Goal: Task Accomplishment & Management: Manage account settings

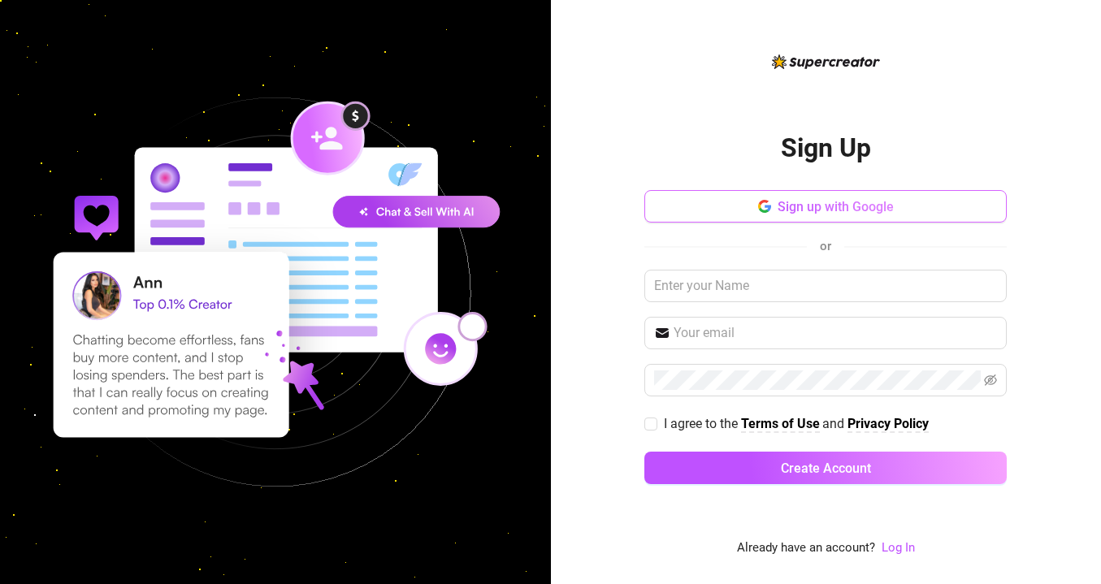
click at [781, 205] on span "Sign up with Google" at bounding box center [836, 206] width 116 height 15
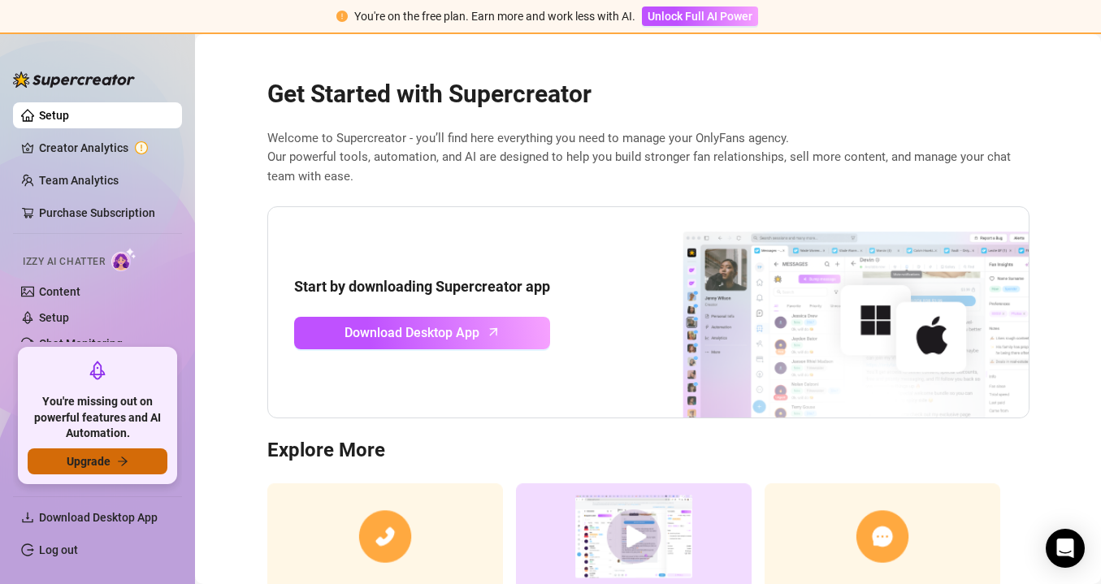
click at [128, 462] on icon "arrow-right" at bounding box center [122, 461] width 11 height 11
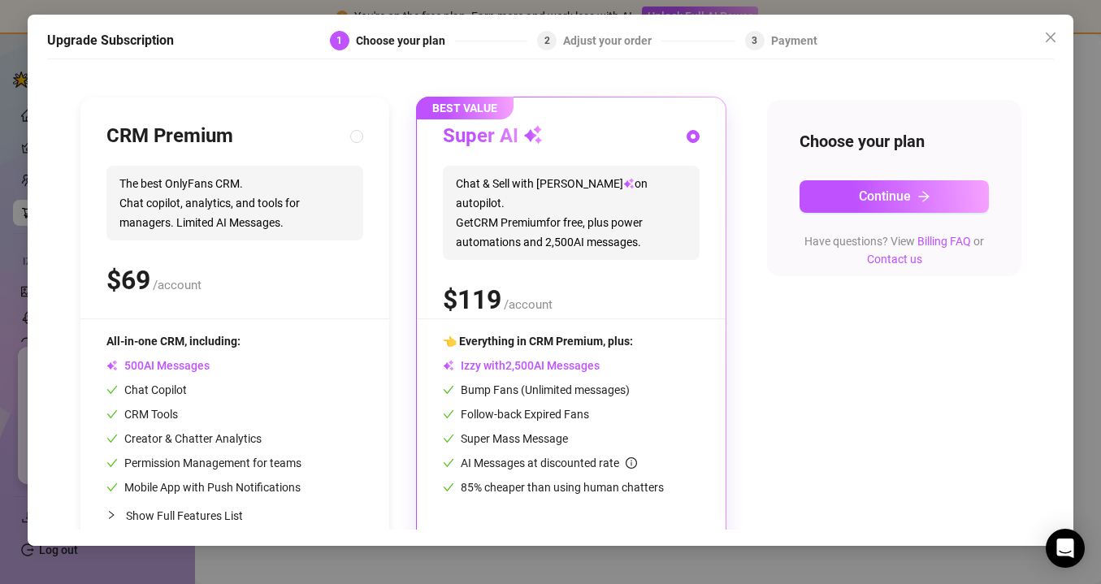
scroll to position [172, 0]
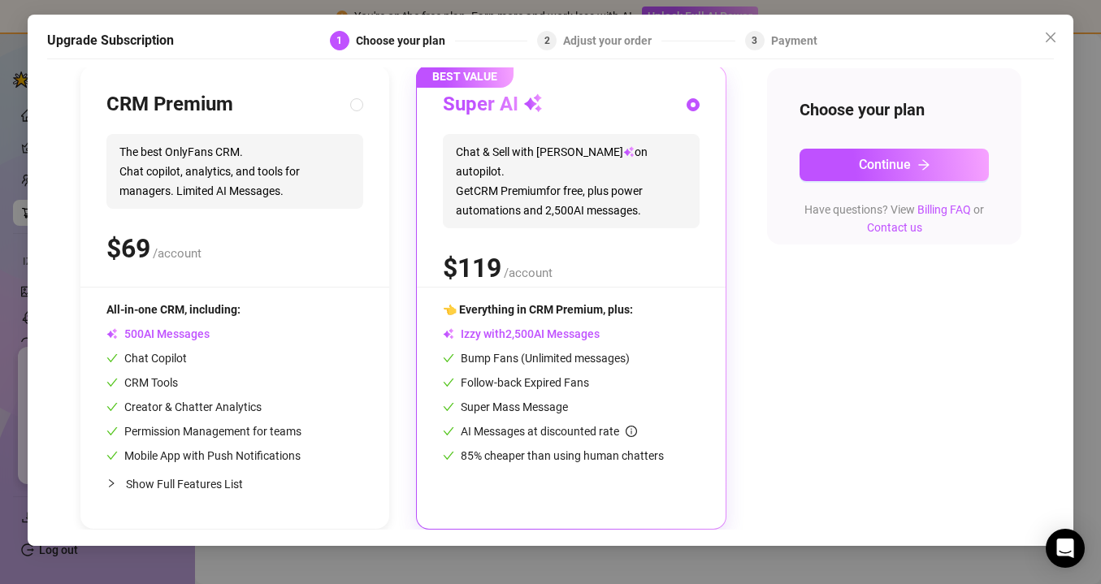
click at [681, 423] on div "AI Messages at discounted rate" at bounding box center [571, 431] width 257 height 18
click at [861, 172] on button "Continue" at bounding box center [893, 165] width 189 height 32
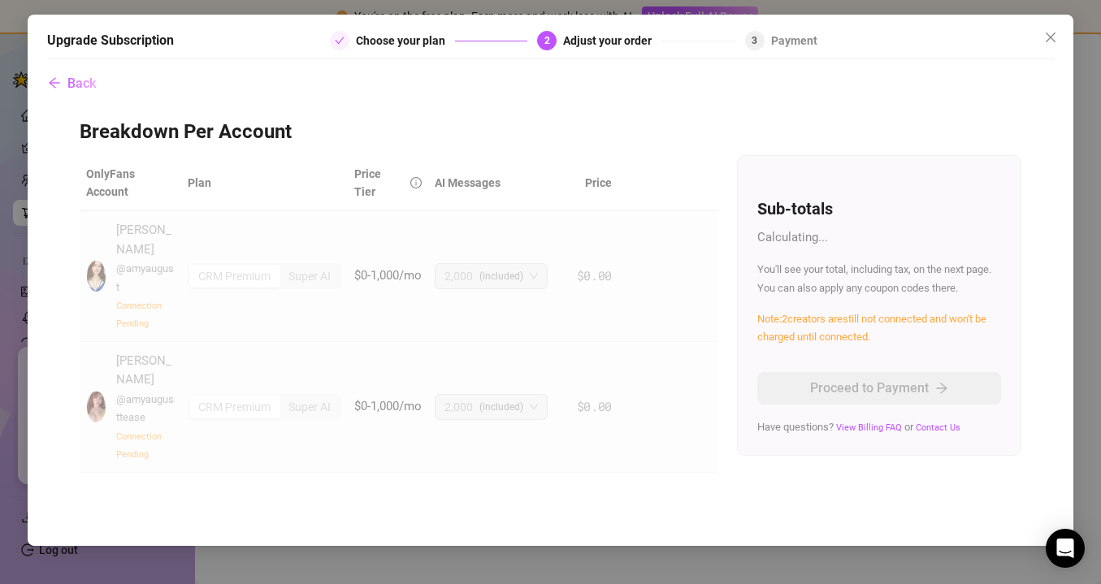
scroll to position [0, 0]
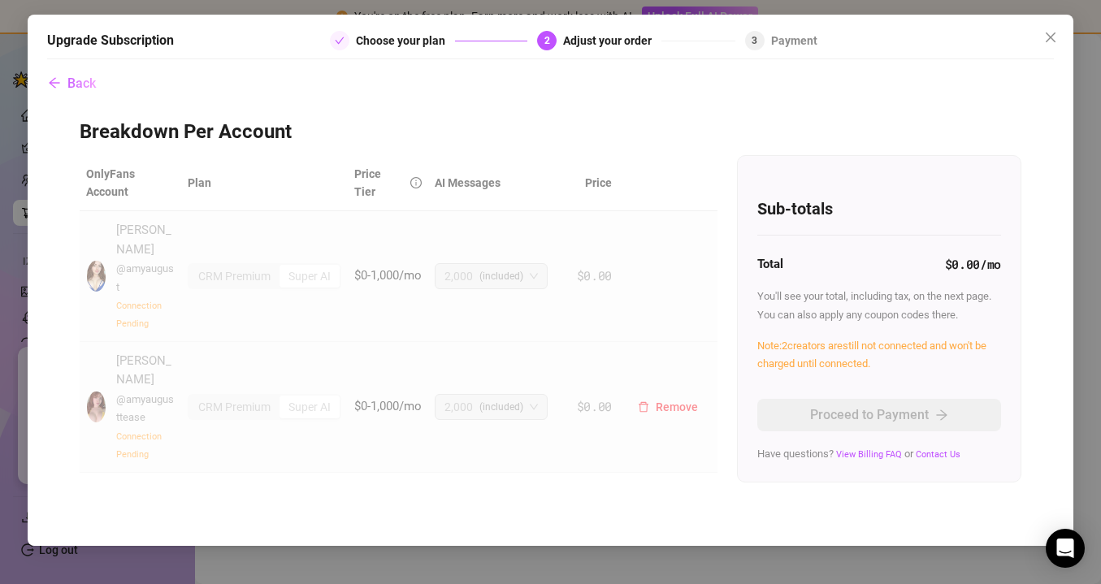
click at [237, 355] on td "CRM Premium Super AI" at bounding box center [264, 407] width 167 height 131
click at [677, 270] on span "Remove" at bounding box center [677, 276] width 42 height 13
click at [779, 223] on span "OK" at bounding box center [777, 224] width 15 height 13
click at [513, 249] on td "2,000 (included)" at bounding box center [498, 276] width 140 height 131
click at [519, 291] on td "2,000 (included)" at bounding box center [498, 276] width 140 height 131
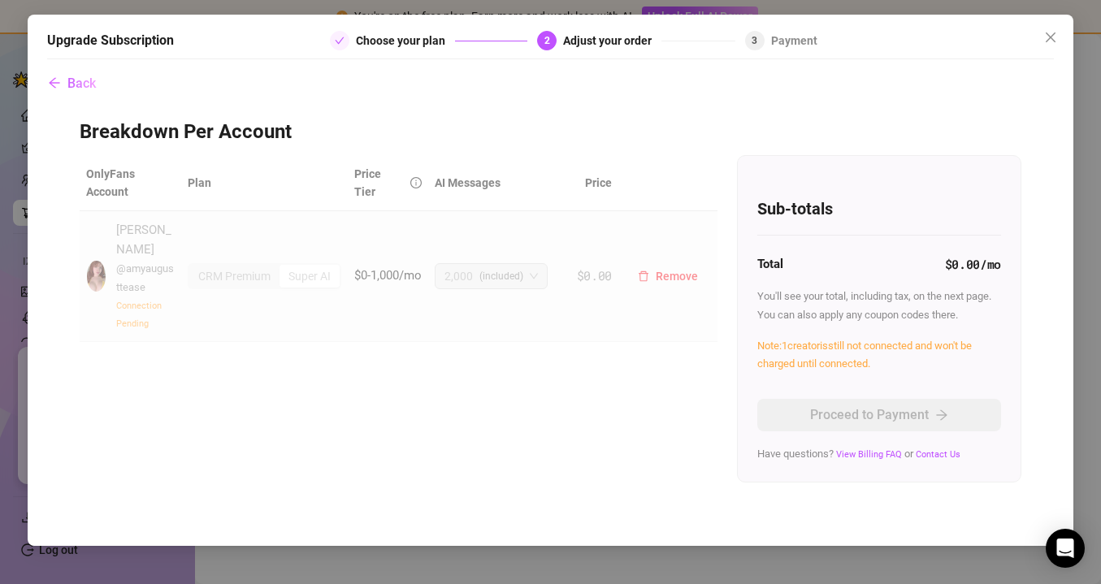
click at [134, 262] on span "@ amyaugusttease" at bounding box center [145, 277] width 58 height 30
click at [90, 83] on span "Back" at bounding box center [81, 83] width 28 height 15
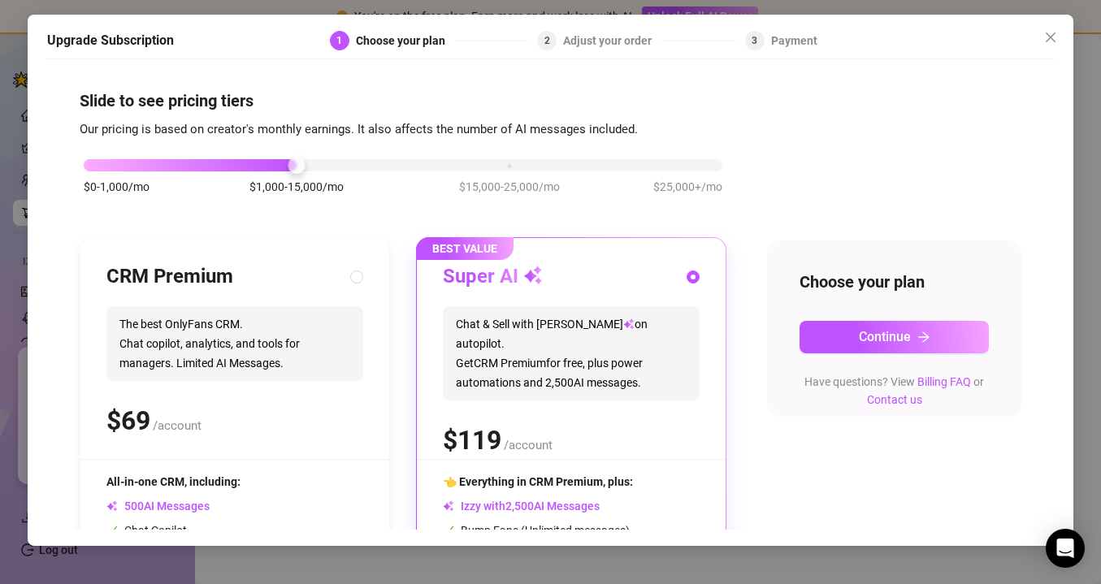
click at [1052, 33] on icon "close" at bounding box center [1050, 37] width 13 height 13
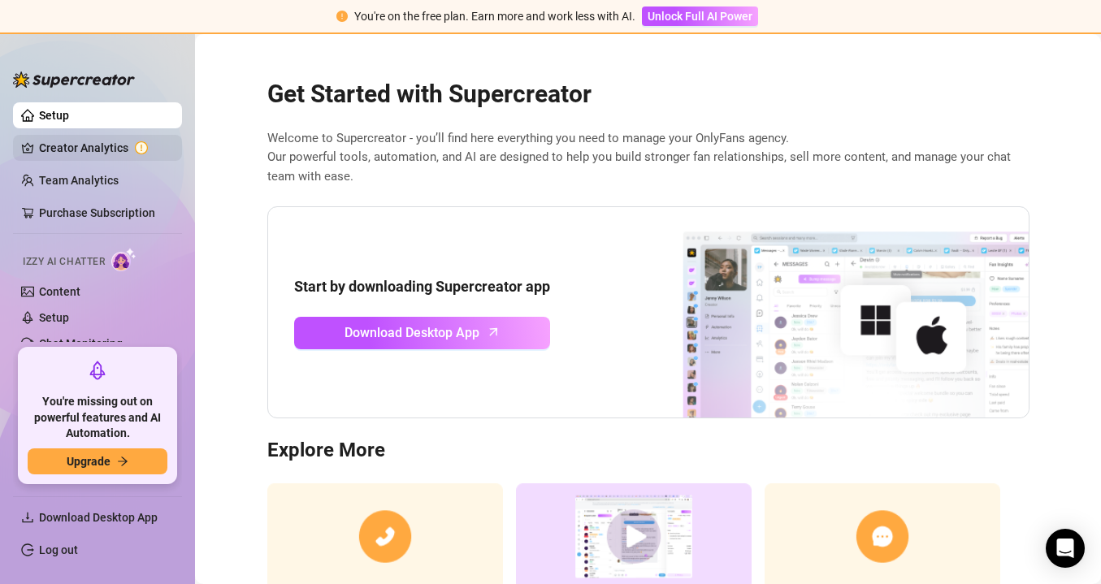
click at [108, 154] on link "Creator Analytics" at bounding box center [104, 148] width 130 height 26
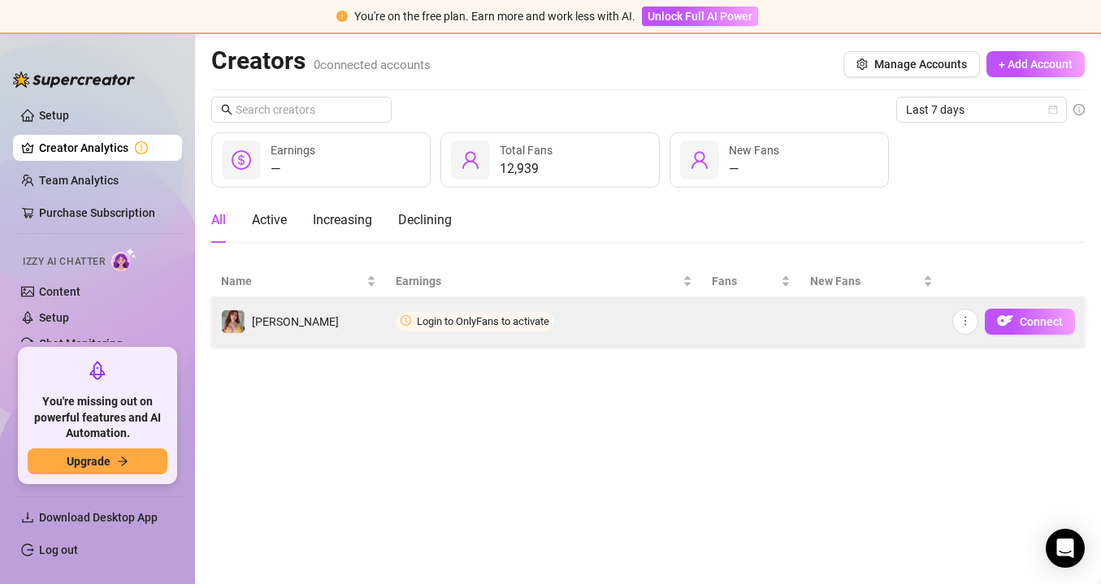
click at [464, 330] on span "Login to OnlyFans to activate" at bounding box center [475, 321] width 158 height 19
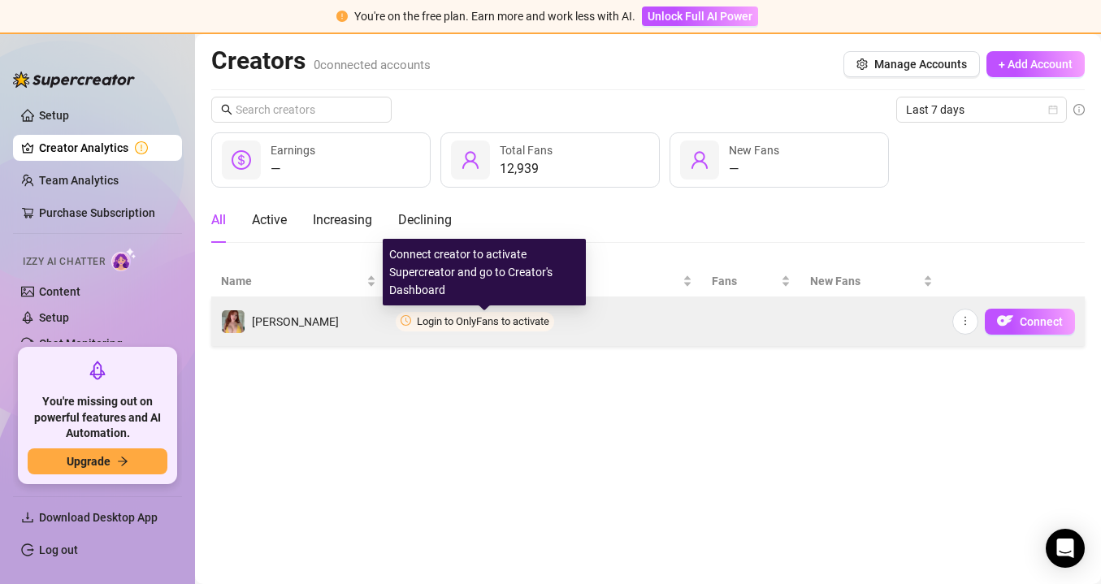
click at [464, 322] on span "Login to OnlyFans to activate" at bounding box center [483, 321] width 132 height 12
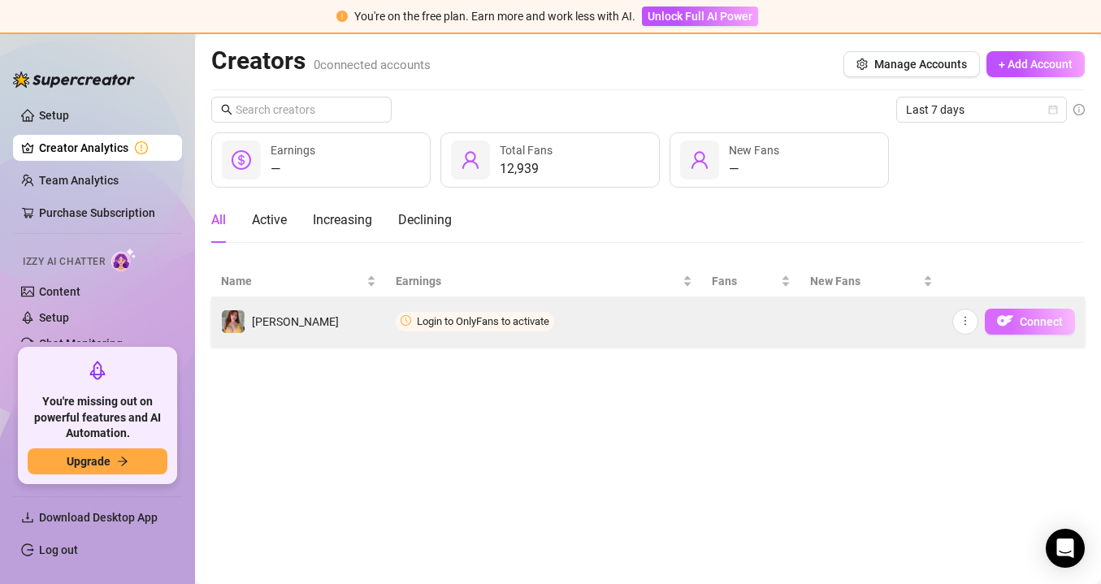
click at [1018, 323] on button "Connect" at bounding box center [1030, 322] width 90 height 26
click at [1007, 324] on img "button" at bounding box center [1005, 321] width 16 height 16
click at [969, 319] on icon "more" at bounding box center [965, 320] width 11 height 11
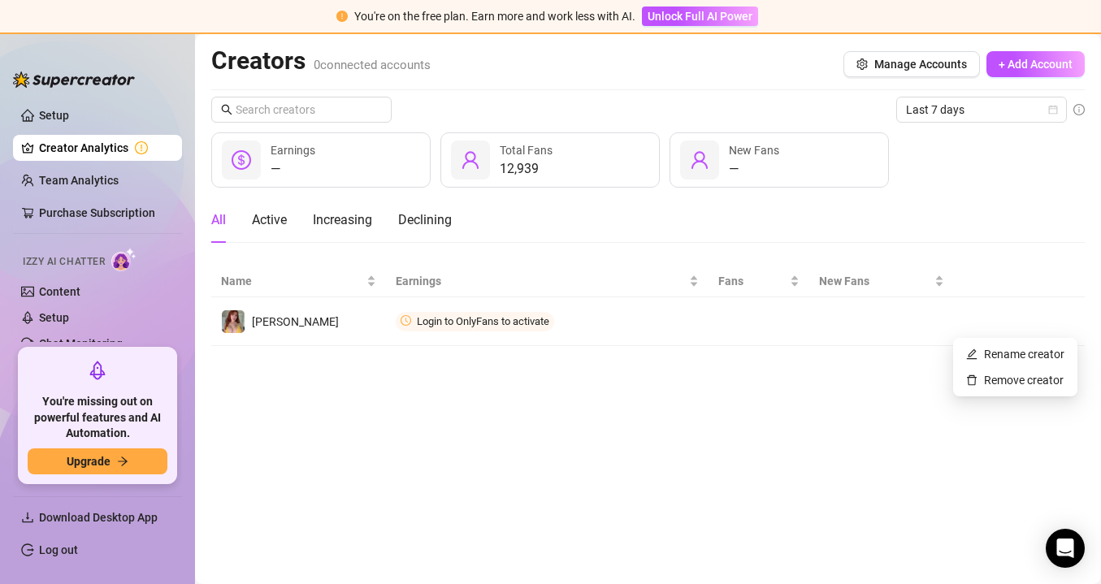
click at [850, 346] on main "Creators 0 connected accounts Manage Accounts + Add Account Last 7 days — Earni…" at bounding box center [648, 309] width 906 height 550
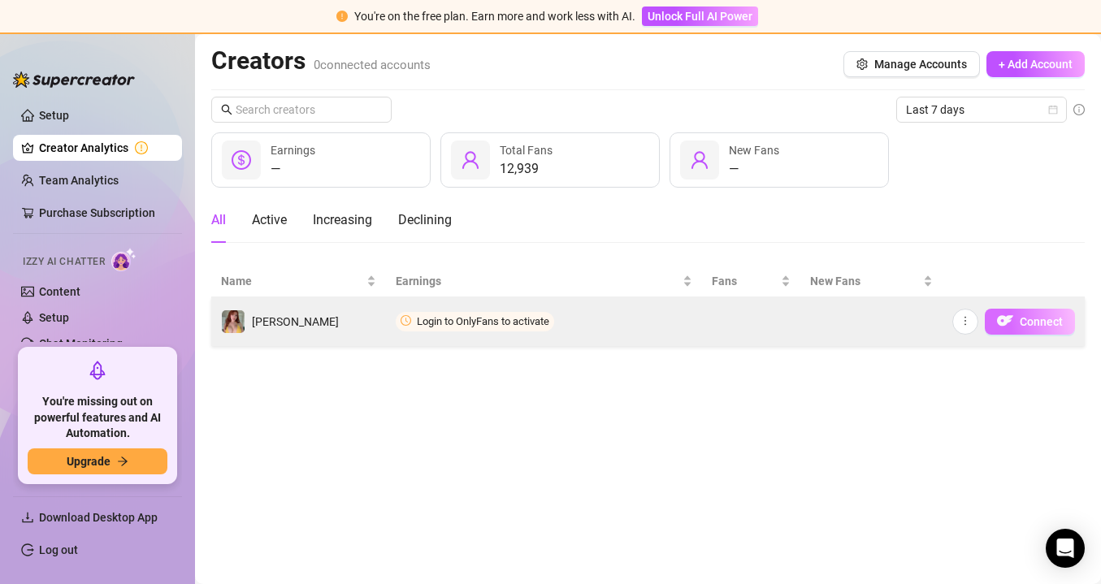
click at [1033, 320] on span "Connect" at bounding box center [1041, 321] width 43 height 13
click at [526, 327] on span "Login to OnlyFans to activate" at bounding box center [475, 321] width 158 height 19
click at [523, 323] on span "Login to OnlyFans to activate" at bounding box center [483, 321] width 132 height 12
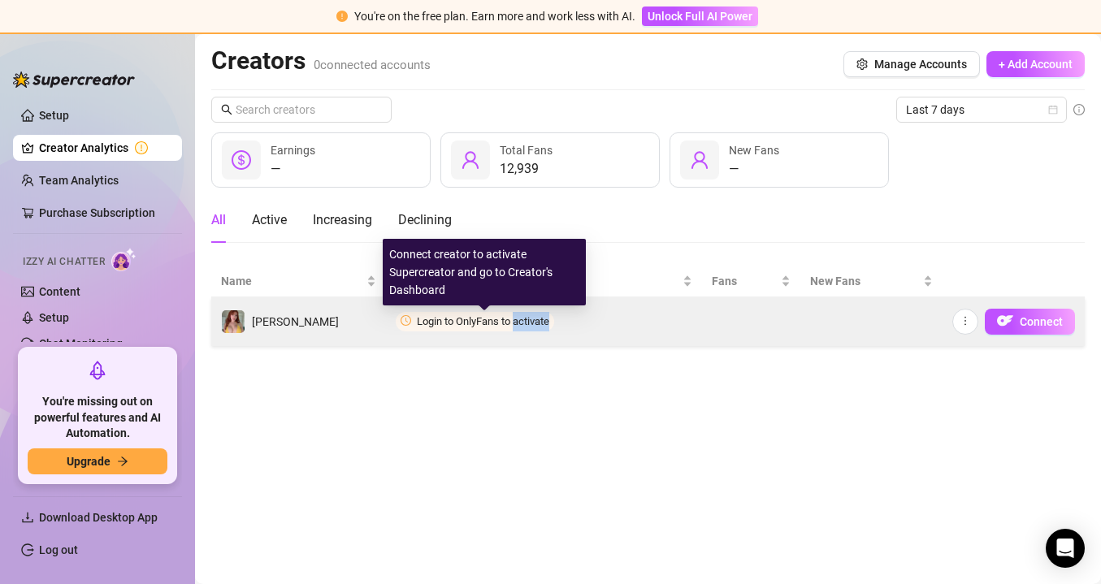
click at [523, 323] on span "Login to OnlyFans to activate" at bounding box center [483, 321] width 132 height 12
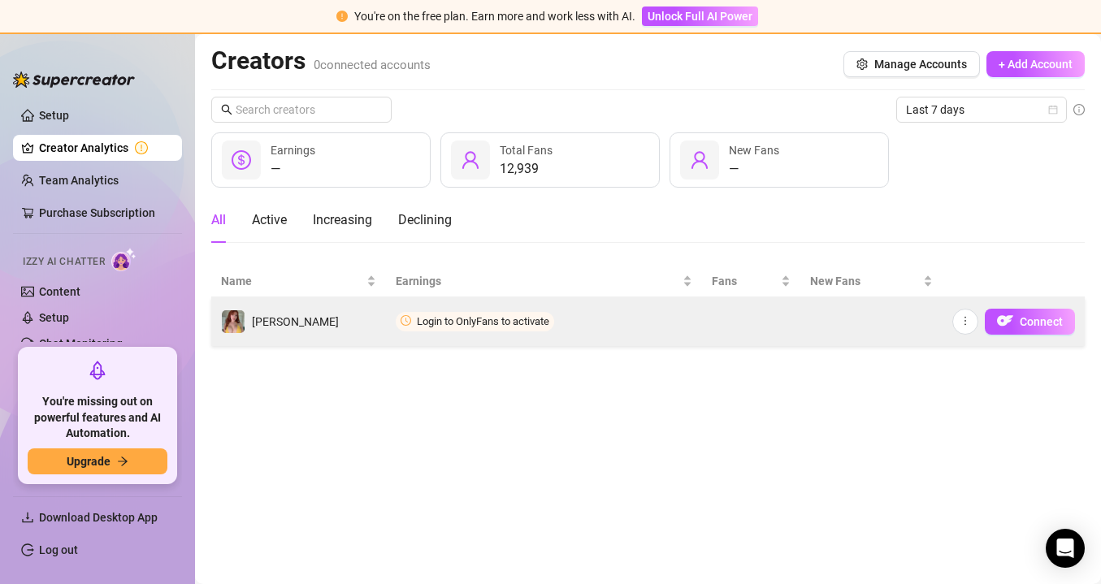
click at [624, 336] on td "Login to OnlyFans to activate" at bounding box center [544, 321] width 316 height 49
click at [965, 327] on span "button" at bounding box center [965, 321] width 11 height 13
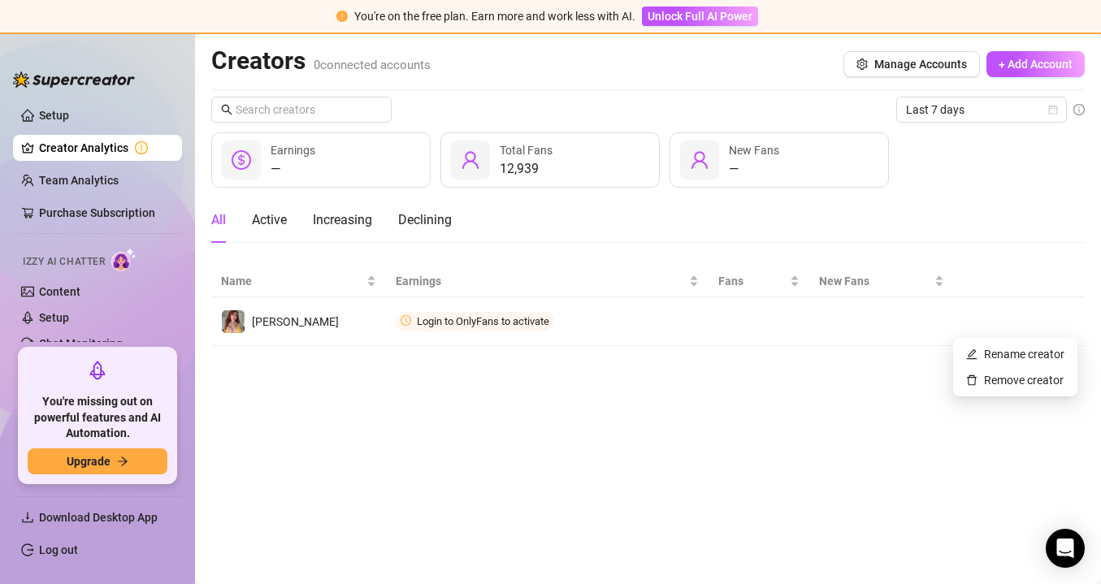
click at [893, 378] on main "Creators 0 connected accounts Manage Accounts + Add Account Last 7 days — Earni…" at bounding box center [648, 309] width 906 height 550
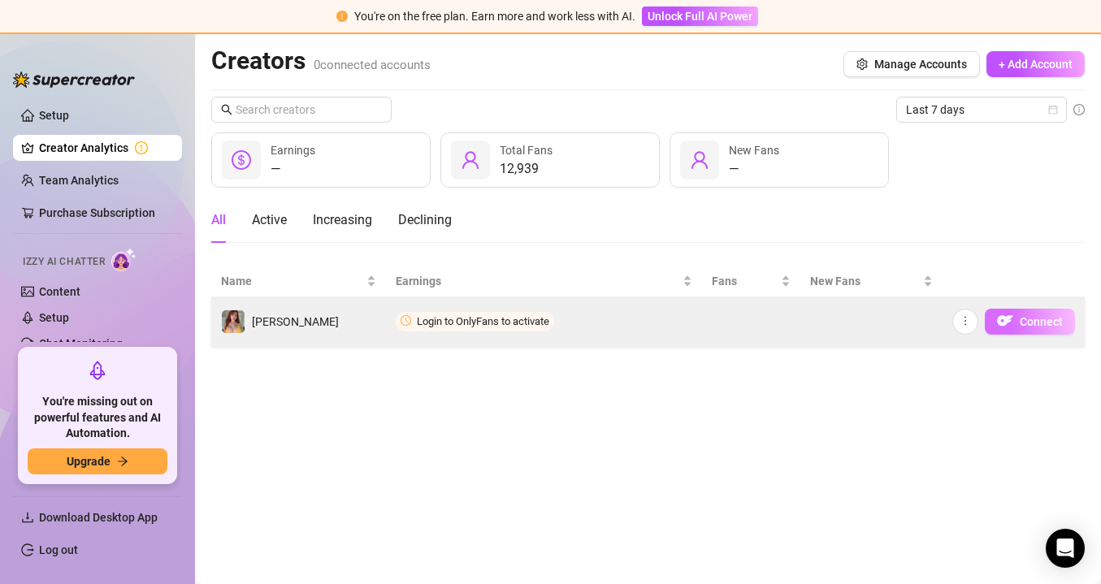
click at [1025, 325] on span "Connect" at bounding box center [1041, 321] width 43 height 13
click at [973, 325] on button "button" at bounding box center [965, 322] width 26 height 26
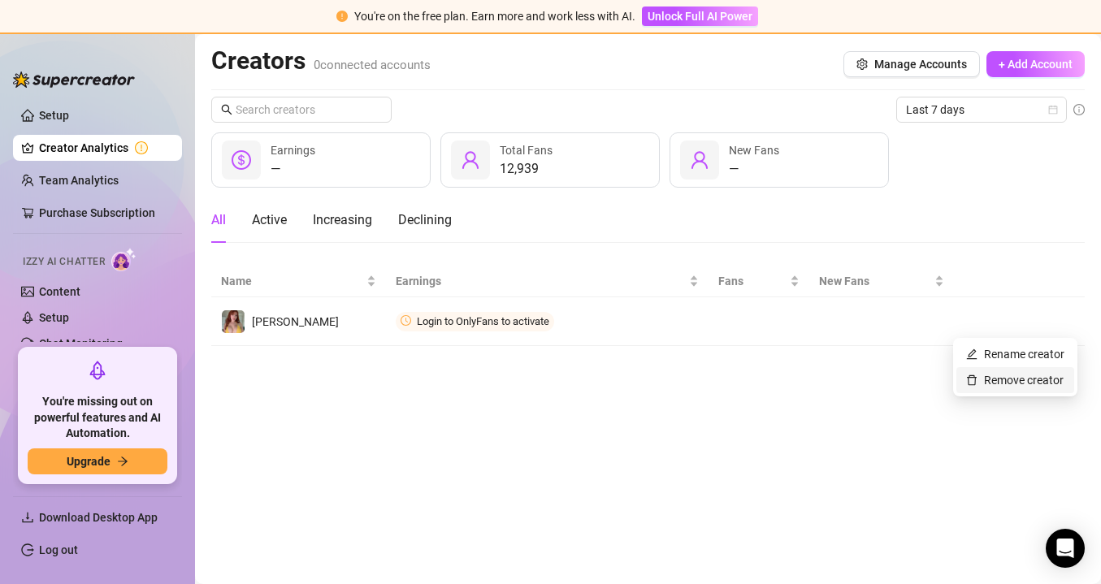
click at [976, 384] on link "Remove creator" at bounding box center [1014, 380] width 97 height 13
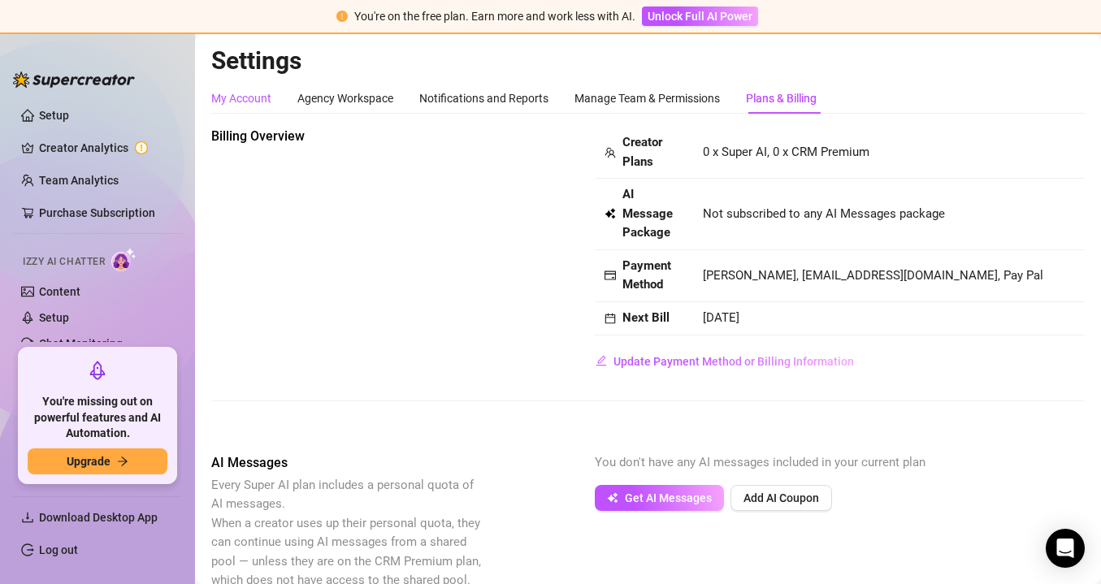
click at [266, 93] on div "My Account" at bounding box center [241, 98] width 60 height 18
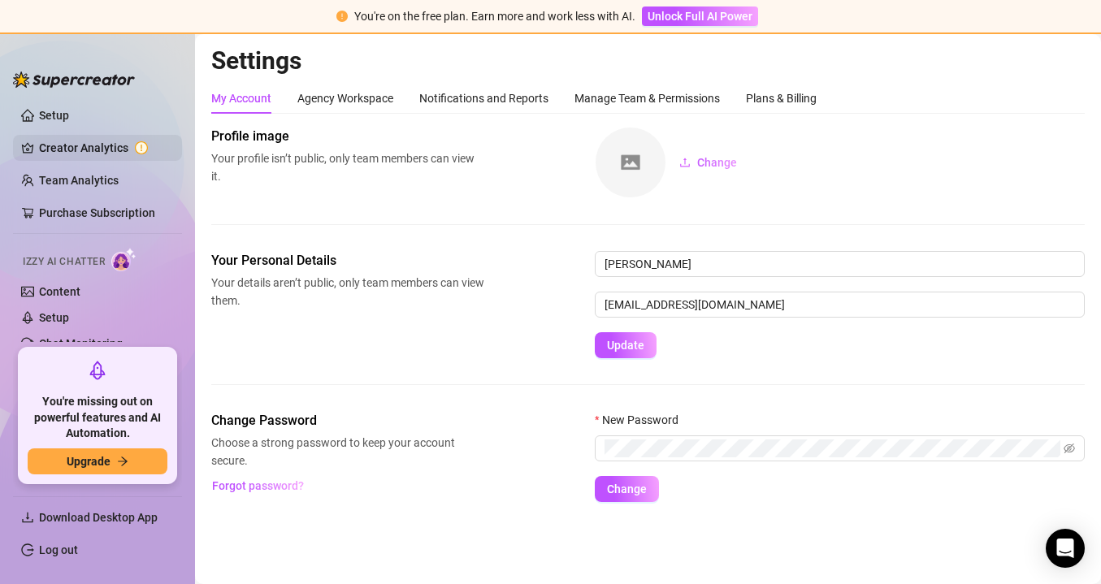
click at [101, 151] on link "Creator Analytics" at bounding box center [104, 148] width 130 height 26
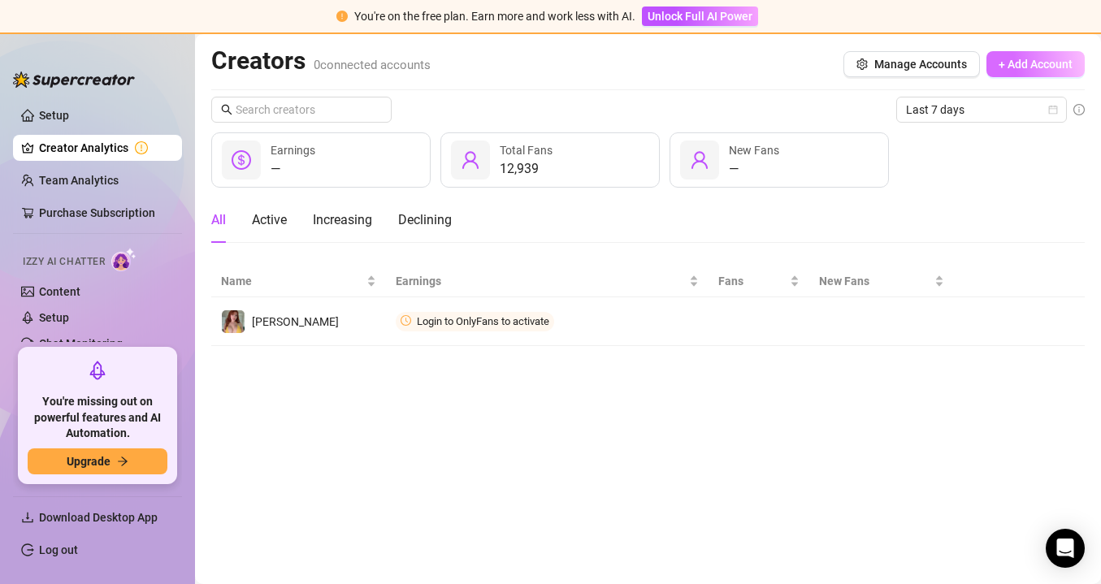
click at [1046, 70] on span "+ Add Account" at bounding box center [1036, 64] width 74 height 13
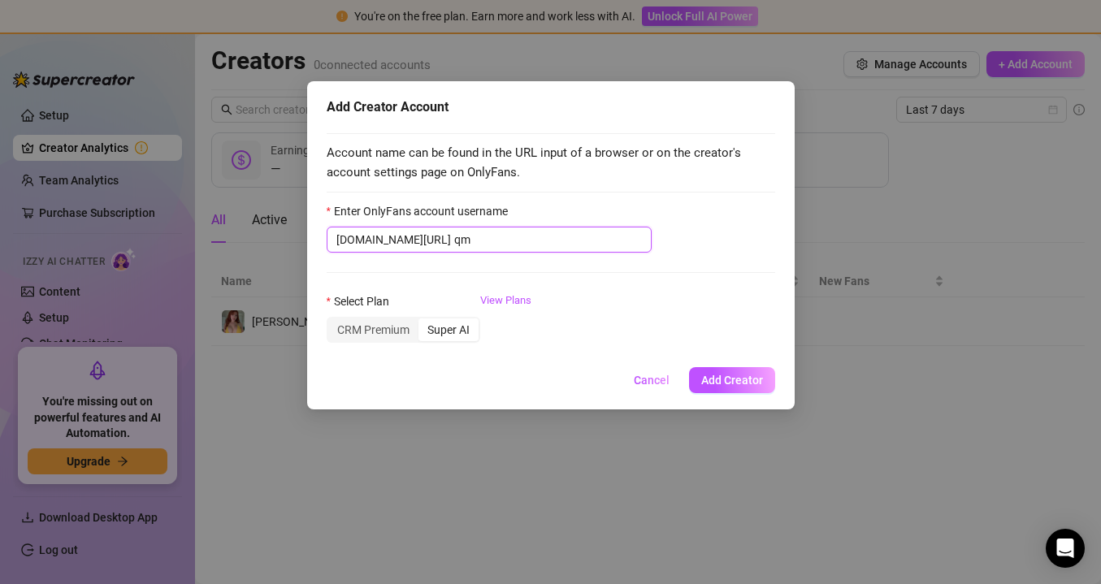
type input "q"
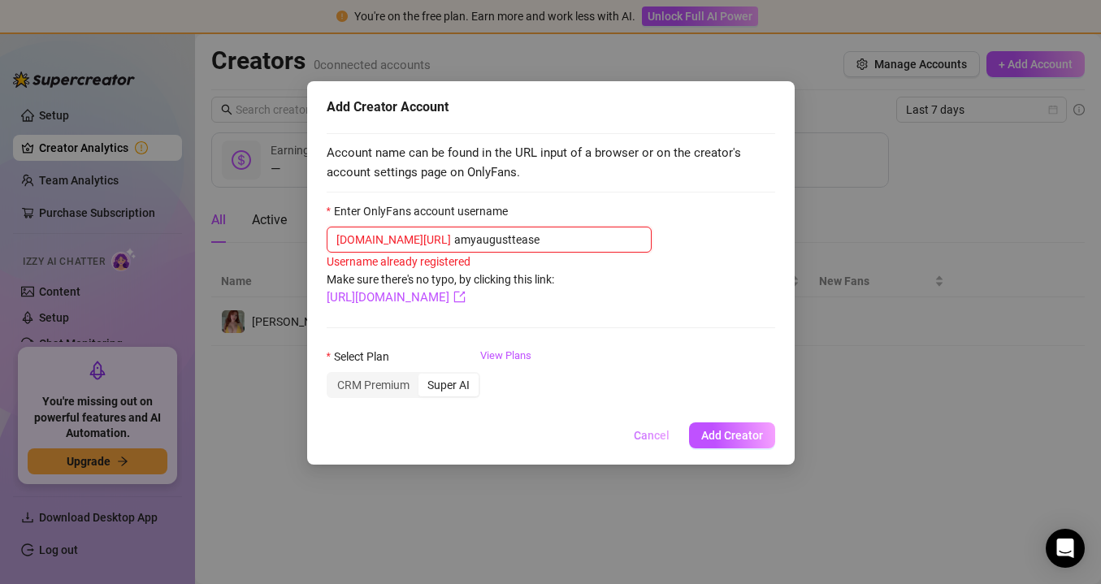
type input "amyaugusttease"
click at [665, 439] on span "Cancel" at bounding box center [652, 435] width 36 height 13
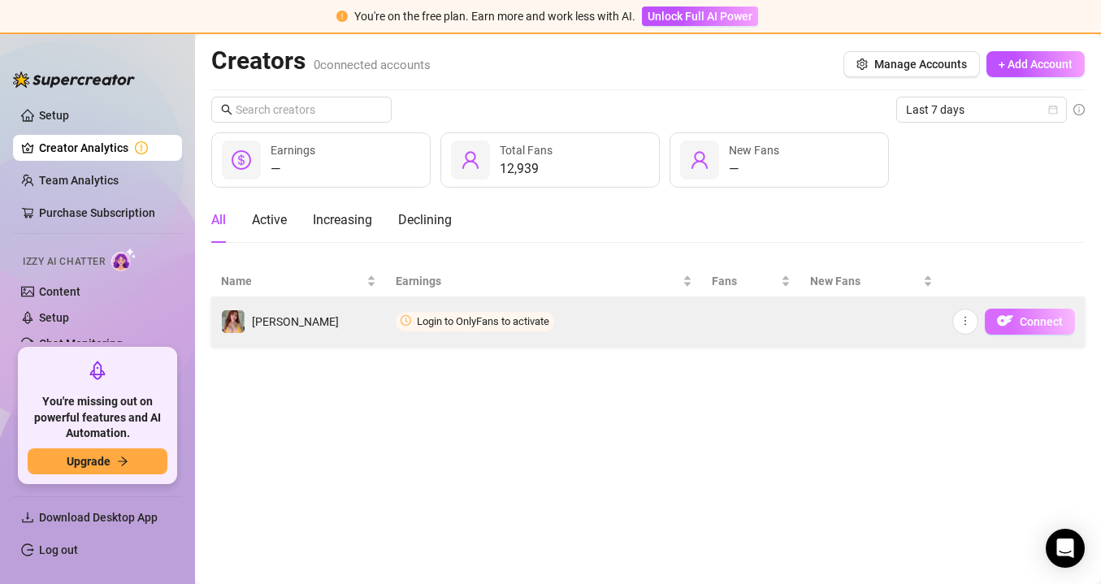
click at [1016, 332] on button "Connect" at bounding box center [1030, 322] width 90 height 26
click at [962, 325] on icon "more" at bounding box center [965, 320] width 11 height 11
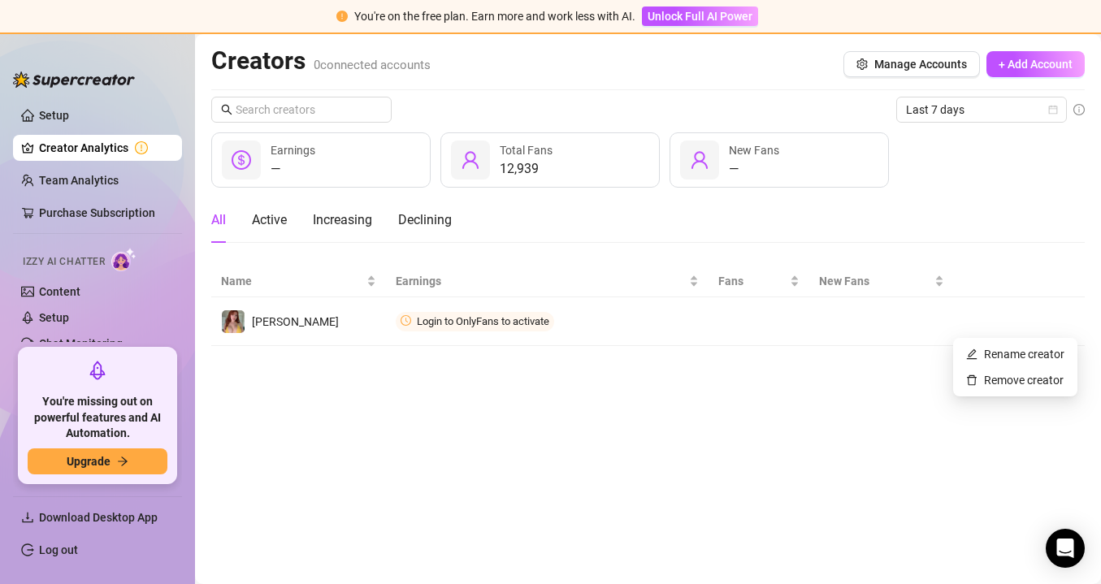
click at [875, 405] on main "Creators 0 connected accounts Manage Accounts + Add Account Last 7 days — Earni…" at bounding box center [648, 309] width 906 height 550
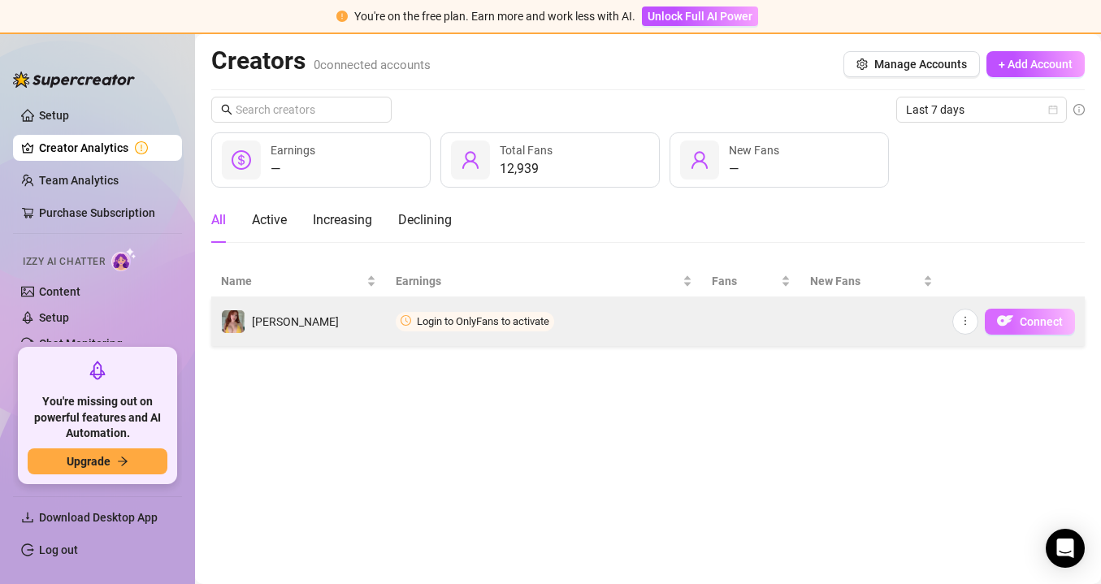
click at [1025, 316] on span "Connect" at bounding box center [1041, 321] width 43 height 13
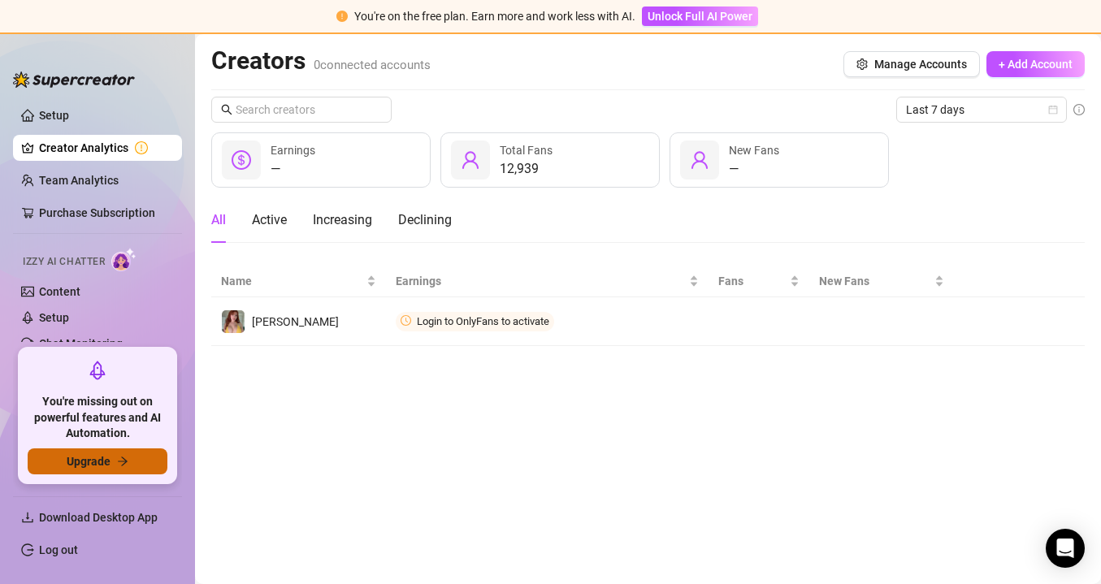
click at [76, 467] on span "Upgrade" at bounding box center [89, 461] width 44 height 13
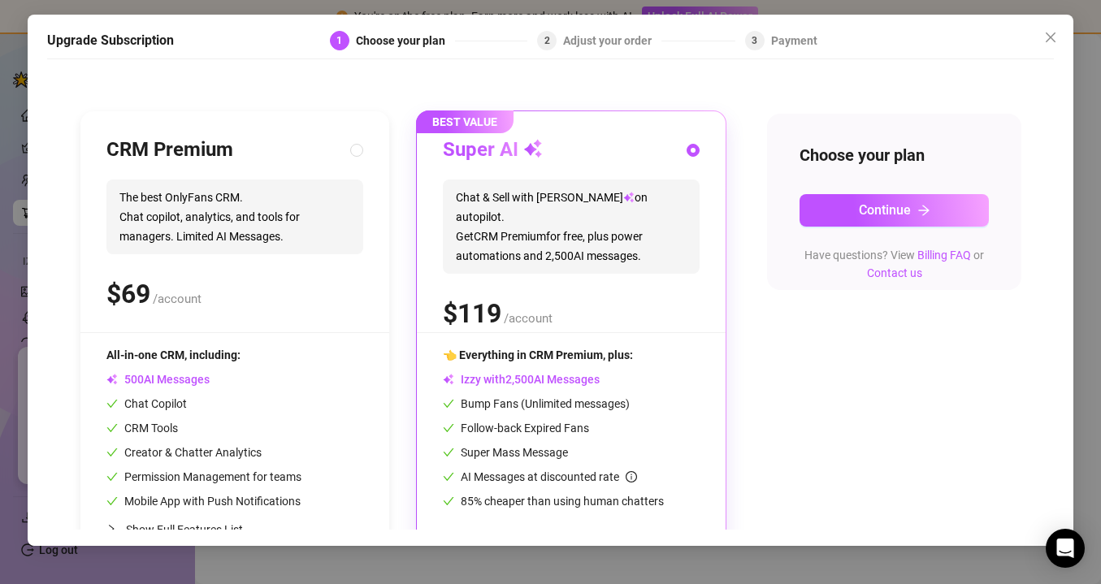
scroll to position [148, 0]
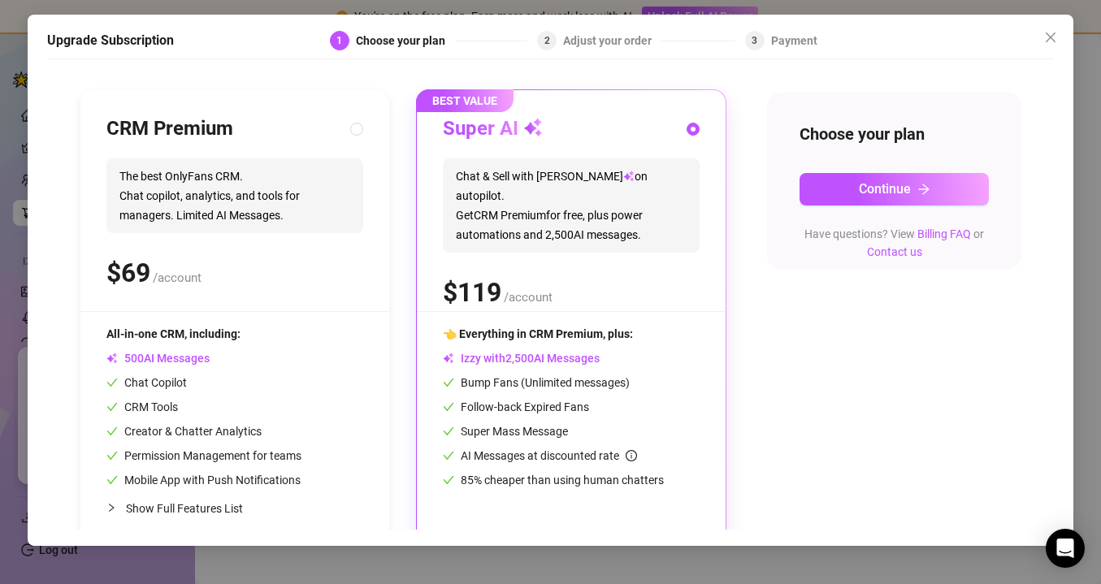
click at [651, 283] on div "$ /account" at bounding box center [571, 292] width 257 height 41
click at [926, 180] on button "Continue" at bounding box center [893, 189] width 189 height 32
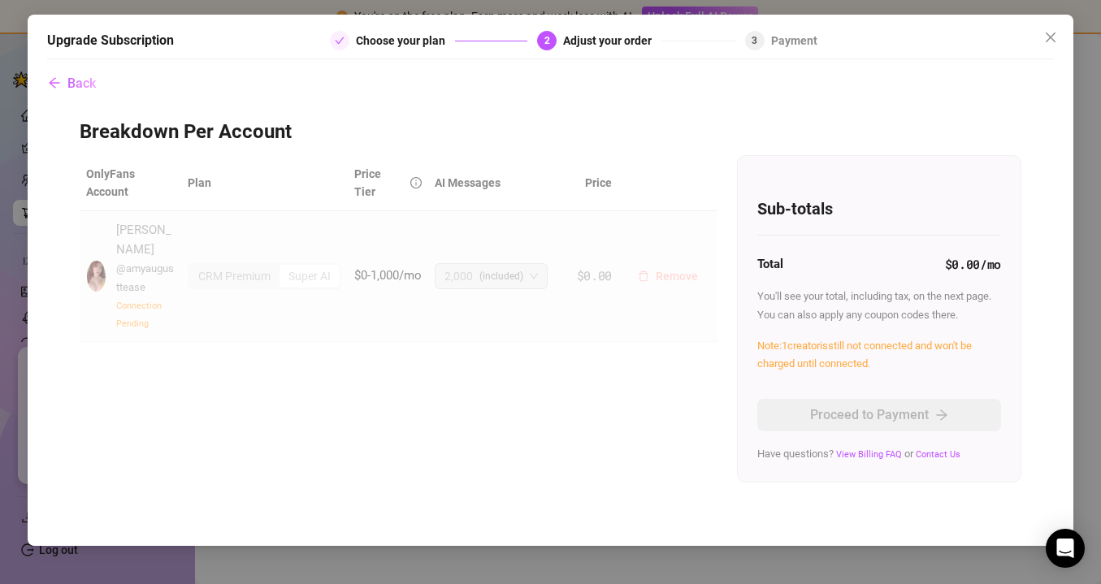
click at [678, 270] on span "Remove" at bounding box center [677, 276] width 42 height 13
click at [772, 226] on span "OK" at bounding box center [777, 224] width 15 height 13
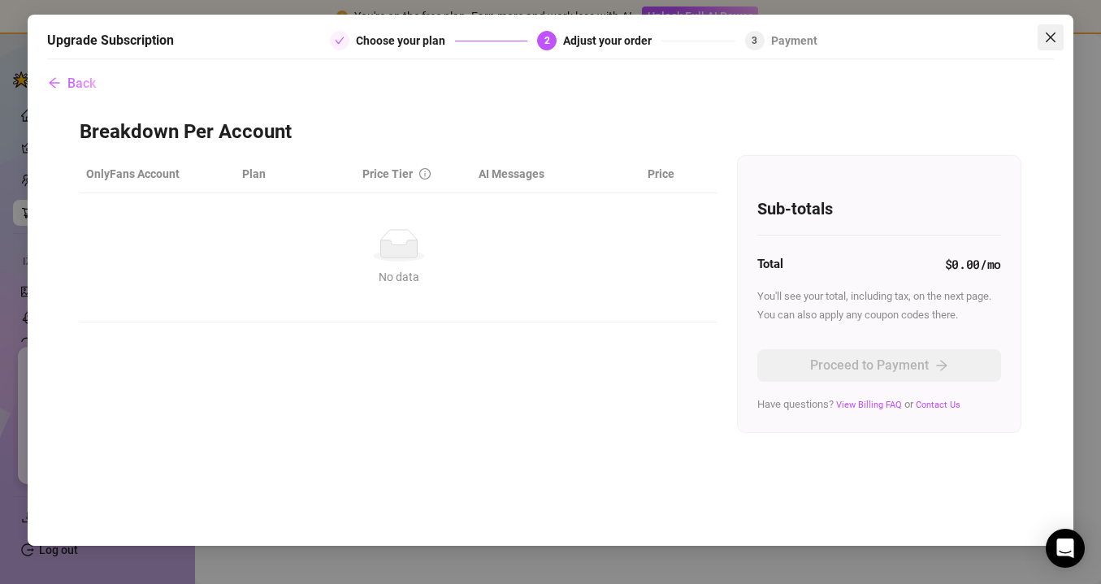
click at [1047, 37] on icon "close" at bounding box center [1050, 37] width 13 height 13
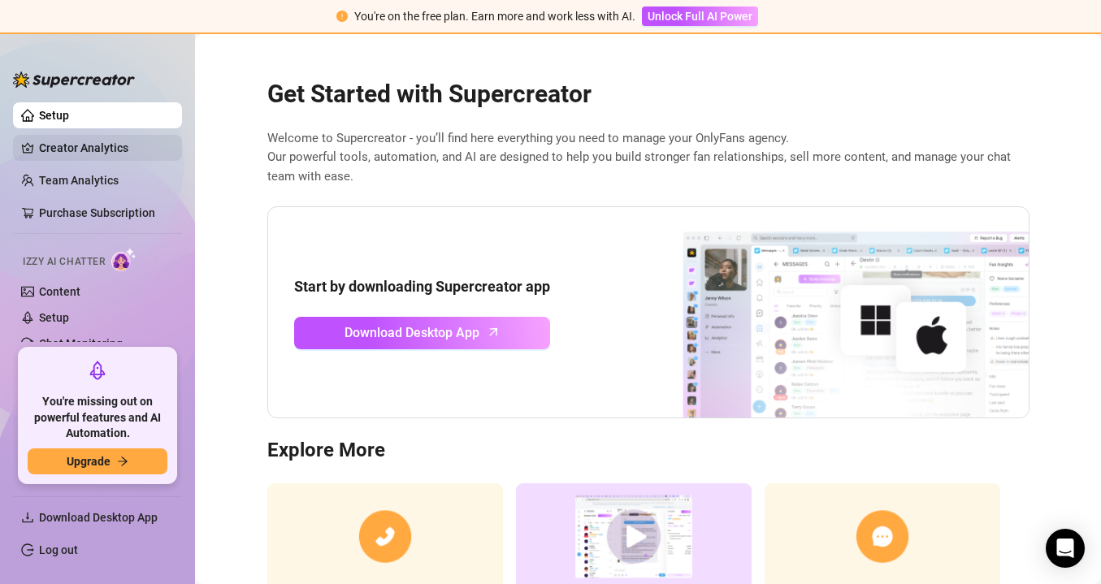
click at [95, 150] on link "Creator Analytics" at bounding box center [104, 148] width 130 height 26
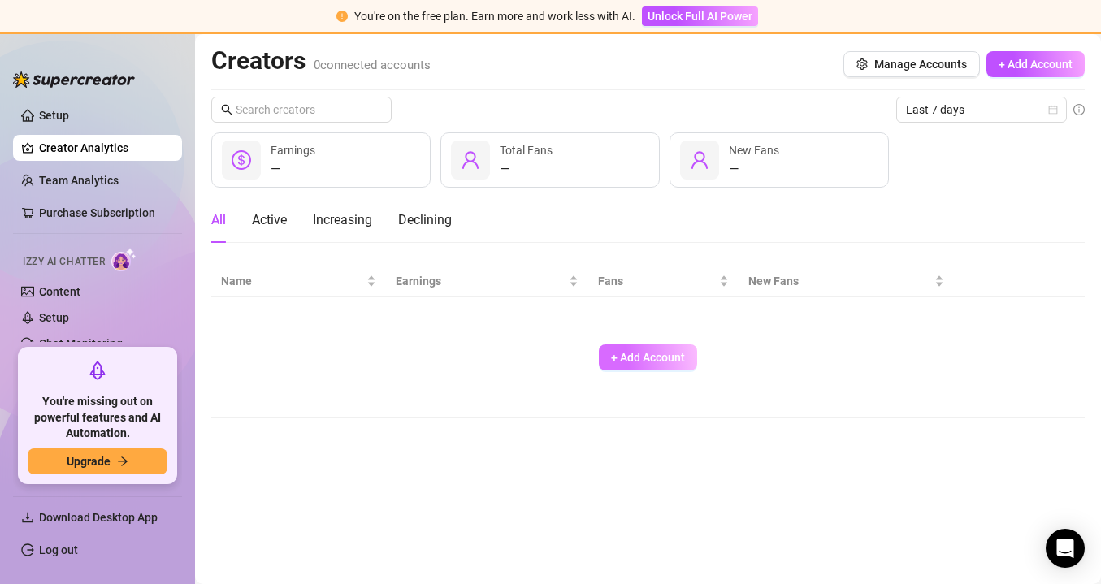
click at [667, 362] on span "+ Add Account" at bounding box center [648, 357] width 74 height 13
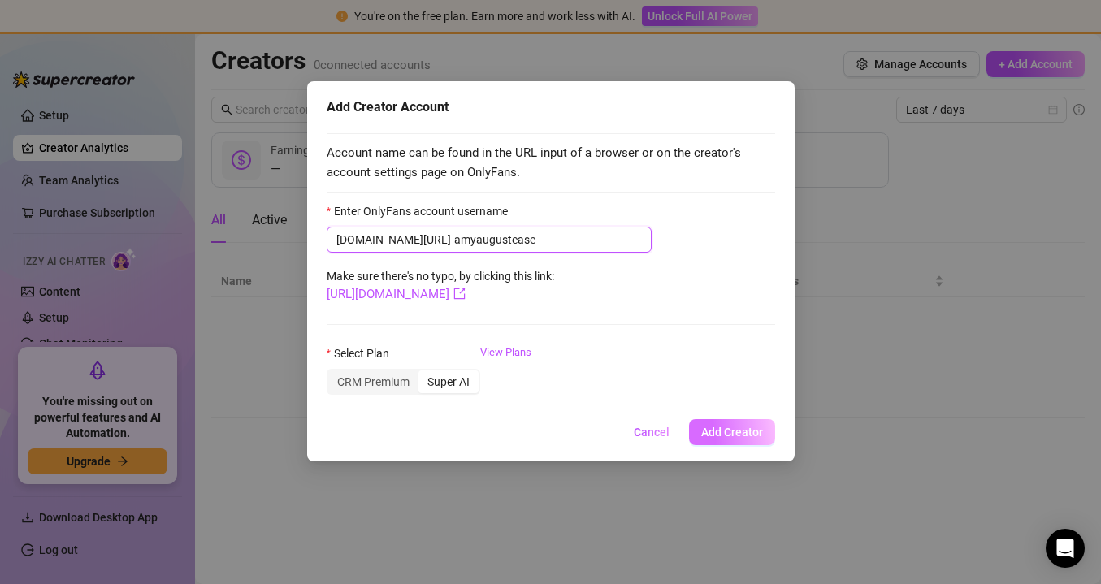
type input "amyaugustease"
click at [720, 433] on span "Add Creator" at bounding box center [732, 432] width 62 height 13
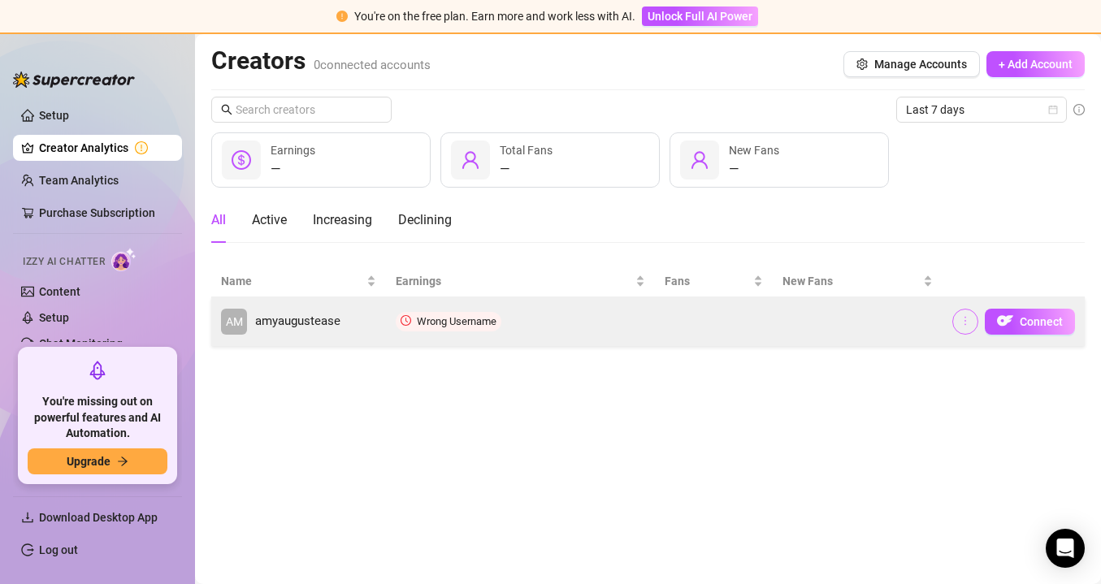
click at [969, 323] on icon "more" at bounding box center [965, 320] width 11 height 11
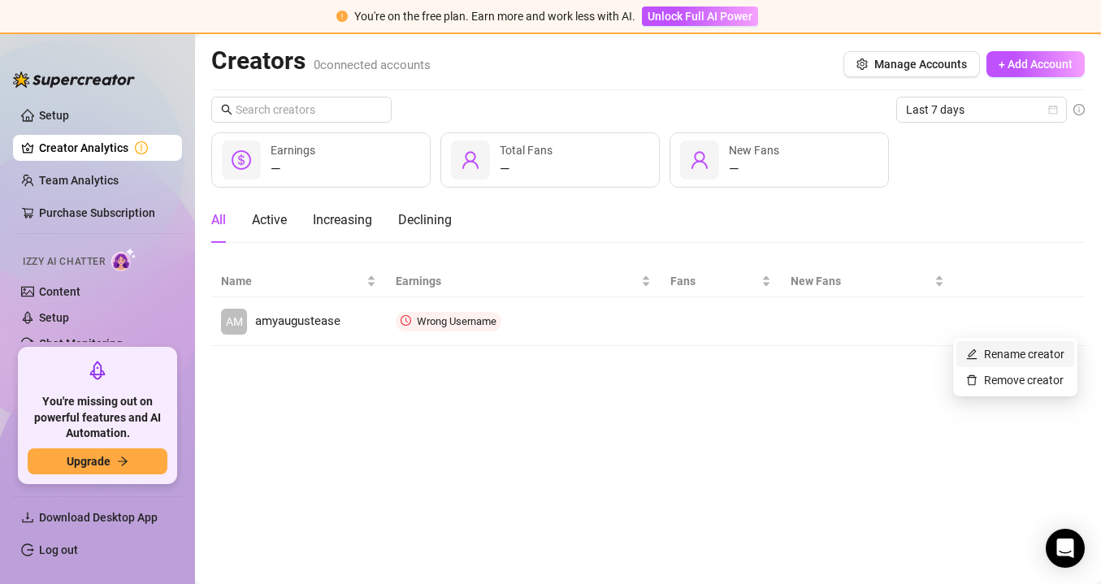
click at [978, 351] on link "Rename creator" at bounding box center [1015, 354] width 98 height 13
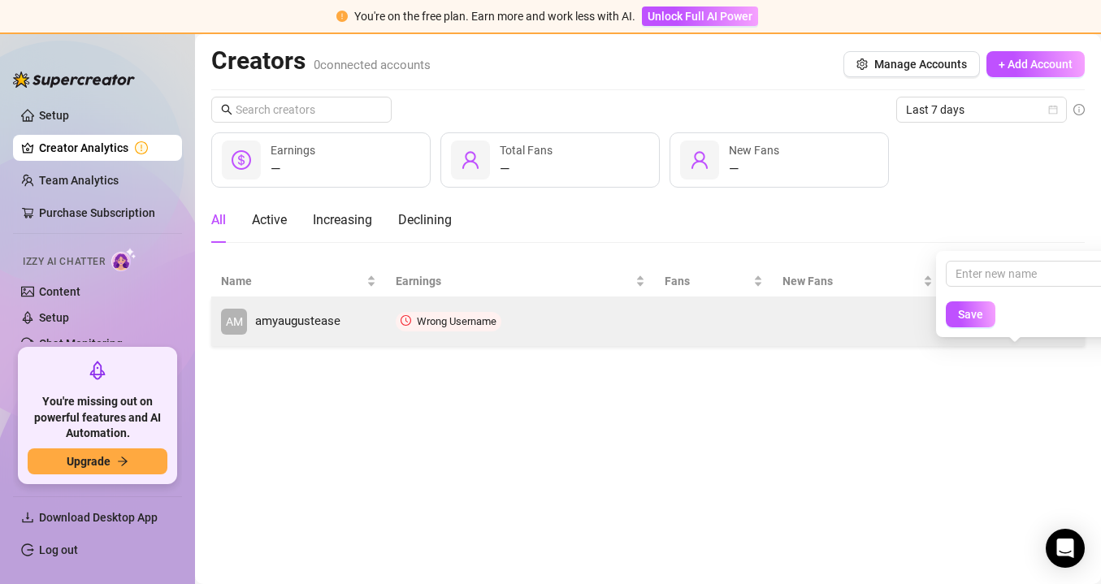
click at [882, 304] on td at bounding box center [858, 321] width 170 height 49
click at [971, 318] on icon "more" at bounding box center [965, 320] width 11 height 11
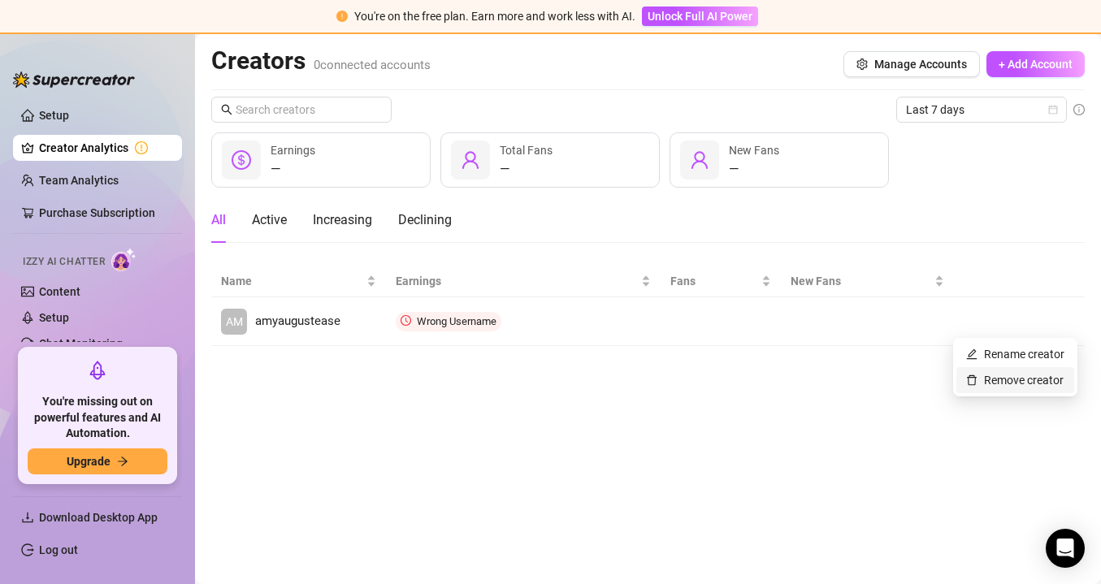
click at [980, 376] on link "Remove creator" at bounding box center [1014, 380] width 97 height 13
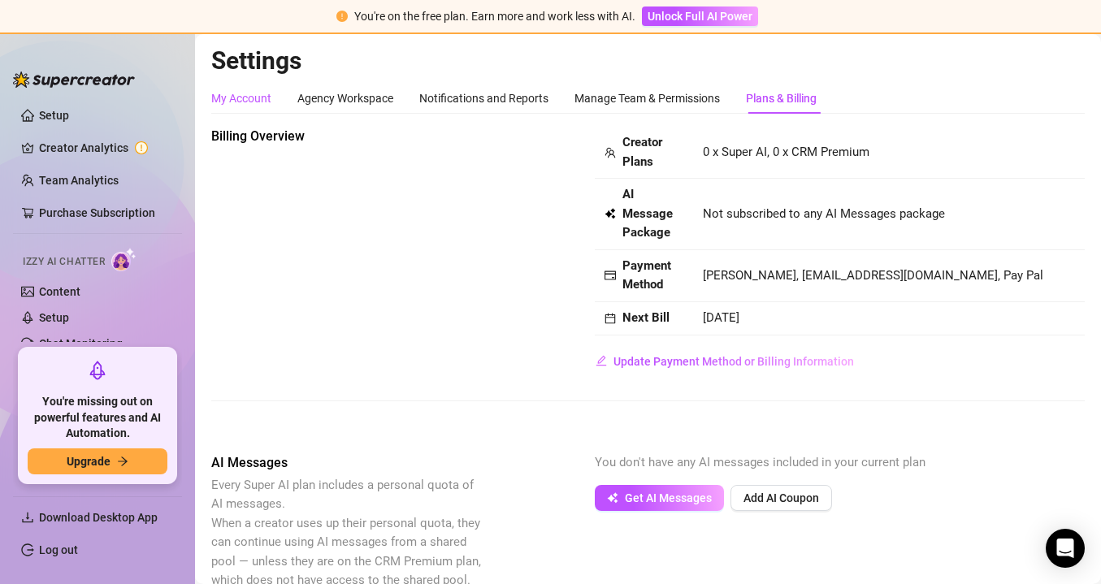
click at [253, 97] on div "My Account" at bounding box center [241, 98] width 60 height 18
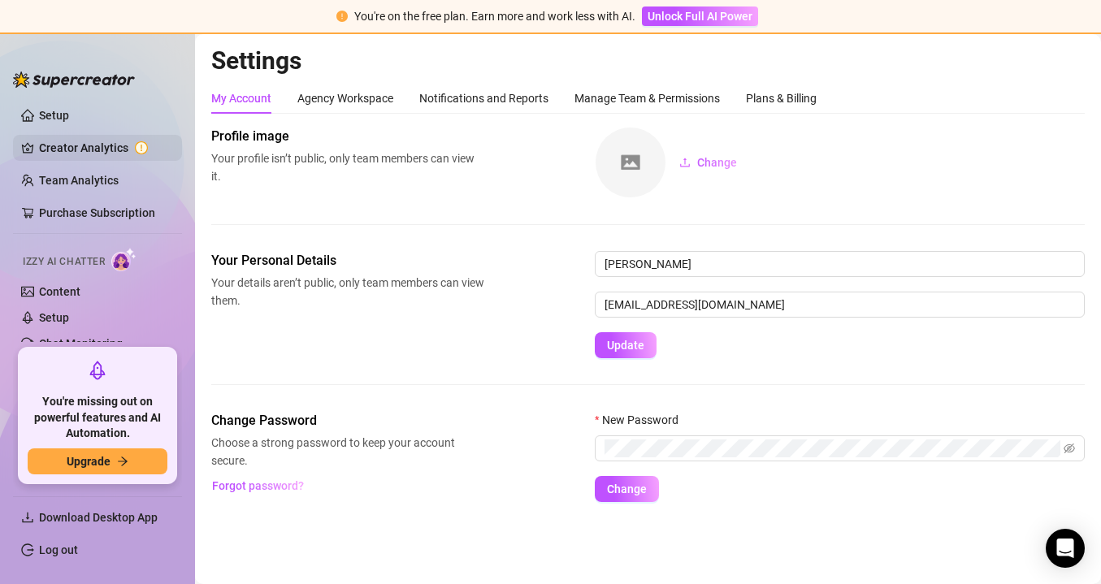
click at [107, 153] on link "Creator Analytics" at bounding box center [104, 148] width 130 height 26
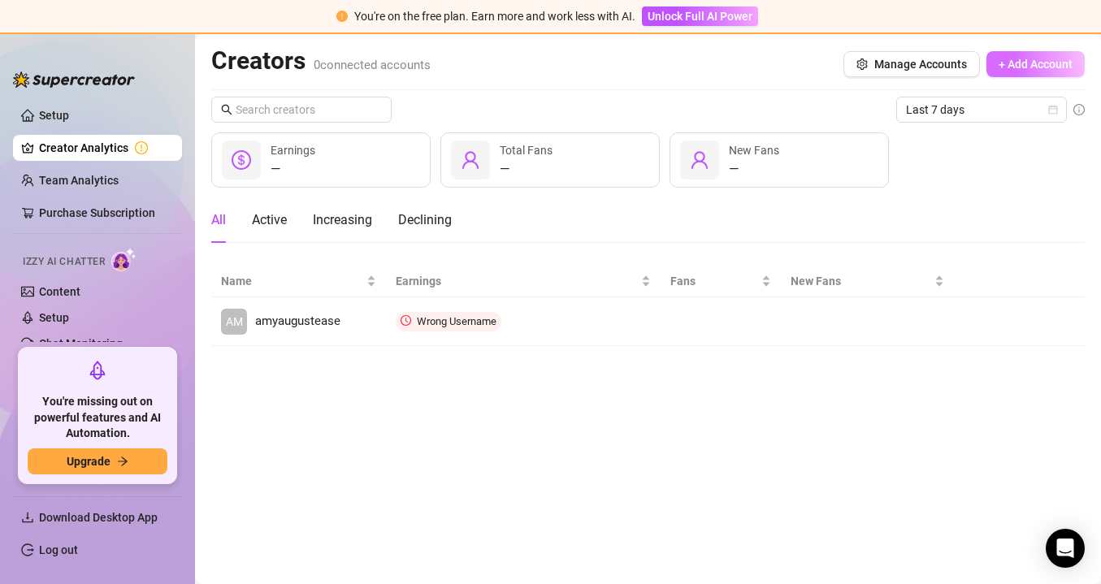
click at [1034, 64] on span "+ Add Account" at bounding box center [1036, 64] width 74 height 13
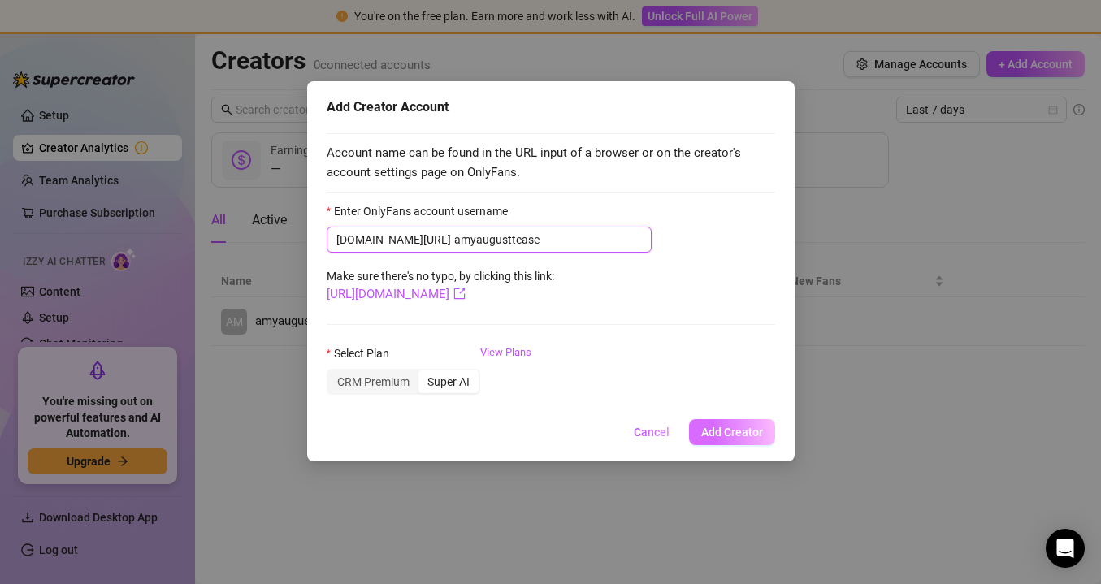
type input "amyaugusttease"
click at [747, 429] on span "Add Creator" at bounding box center [732, 432] width 62 height 13
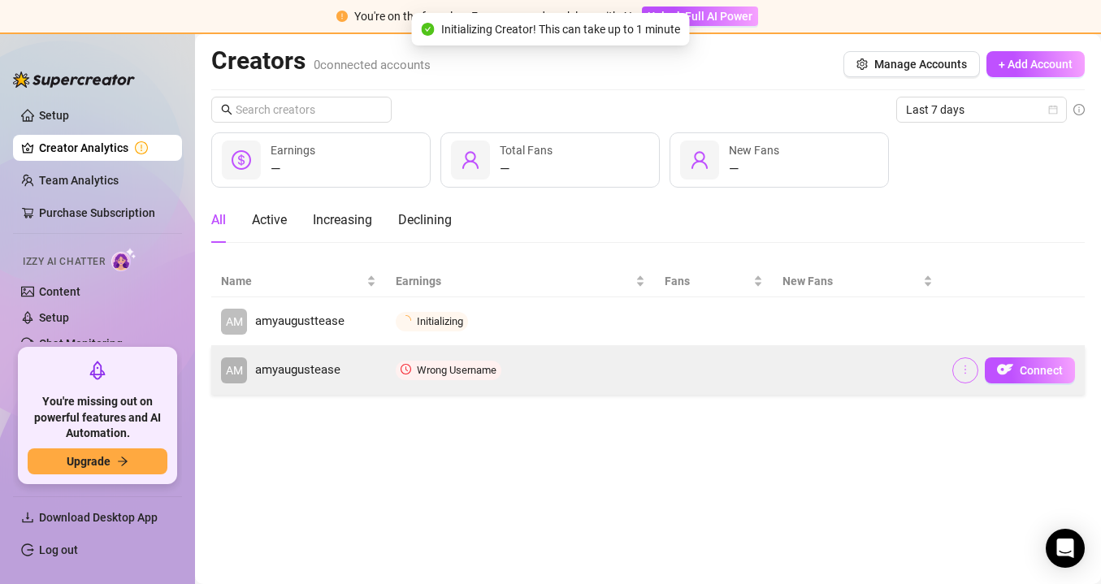
click at [968, 366] on icon "more" at bounding box center [965, 369] width 11 height 11
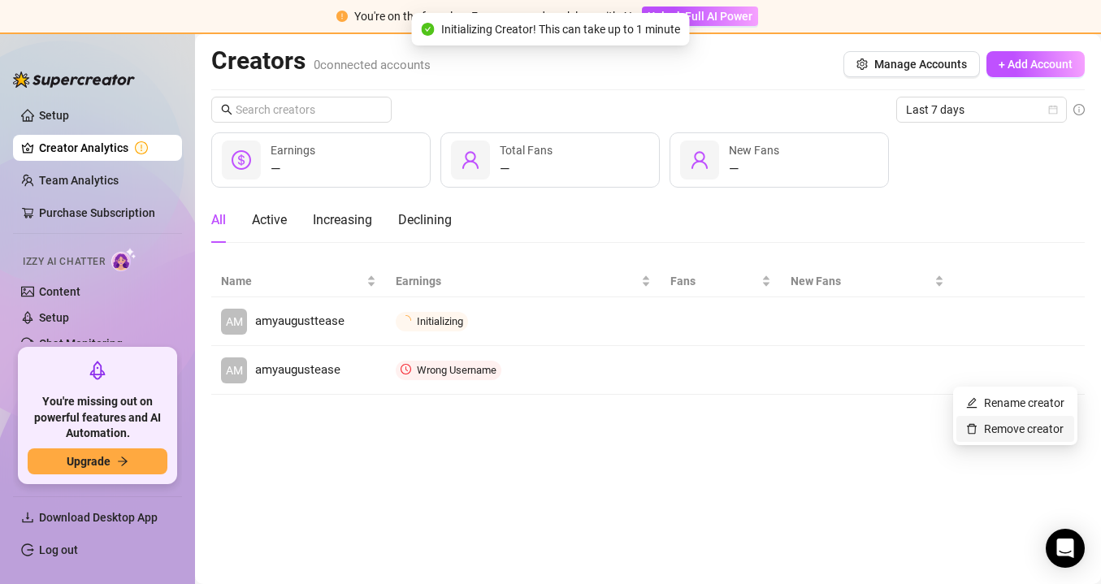
click at [986, 428] on link "Remove creator" at bounding box center [1014, 428] width 97 height 13
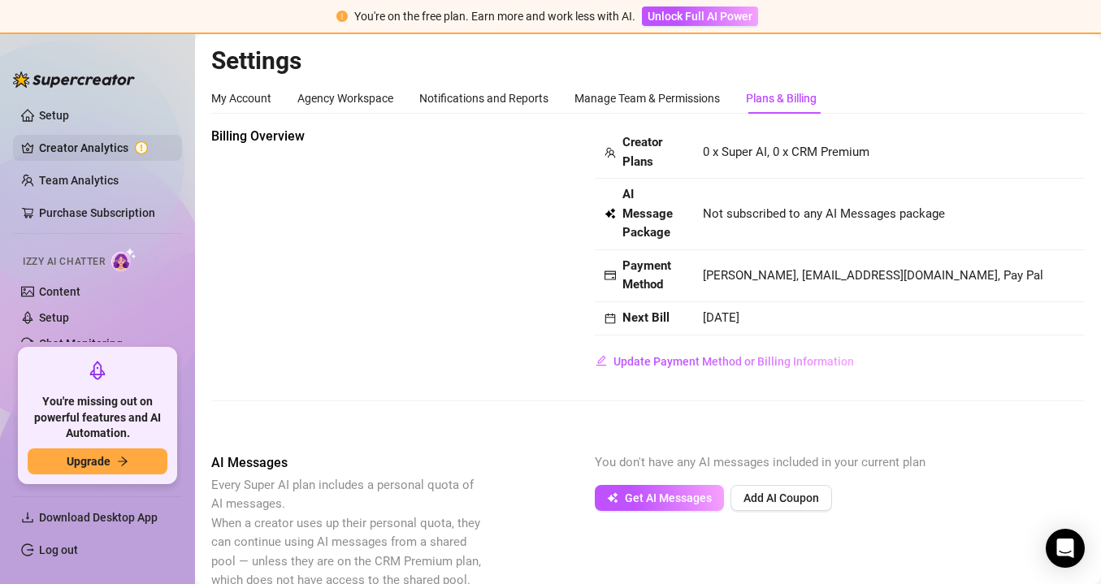
click at [109, 149] on link "Creator Analytics" at bounding box center [104, 148] width 130 height 26
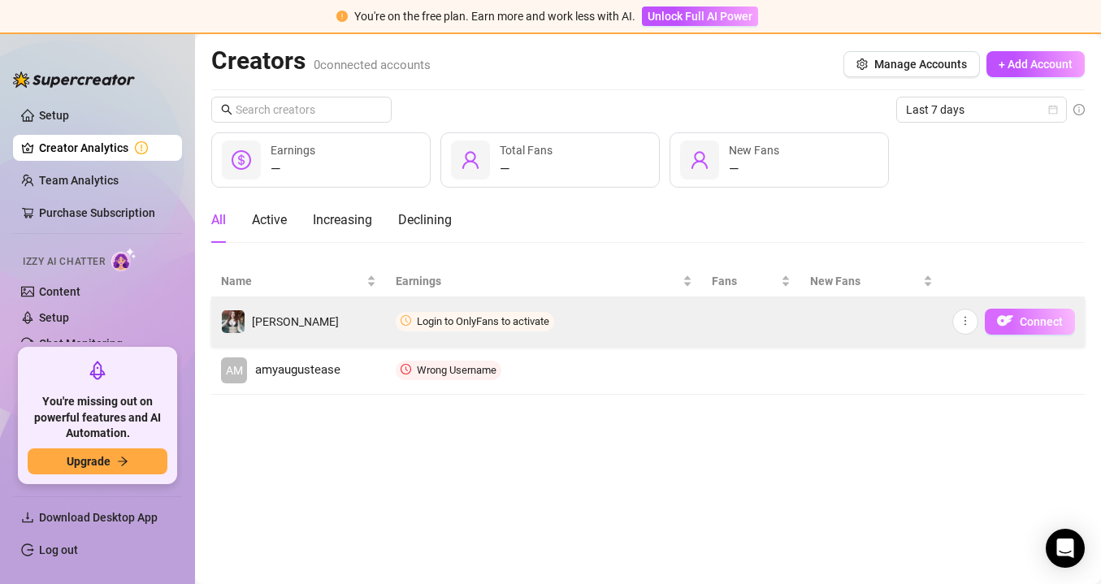
click at [1046, 325] on span "Connect" at bounding box center [1041, 321] width 43 height 13
click at [1007, 322] on img "button" at bounding box center [1005, 321] width 16 height 16
click at [968, 318] on icon "more" at bounding box center [965, 320] width 11 height 11
click at [1012, 323] on img "button" at bounding box center [1005, 321] width 16 height 16
click at [1013, 326] on img "button" at bounding box center [1005, 321] width 16 height 16
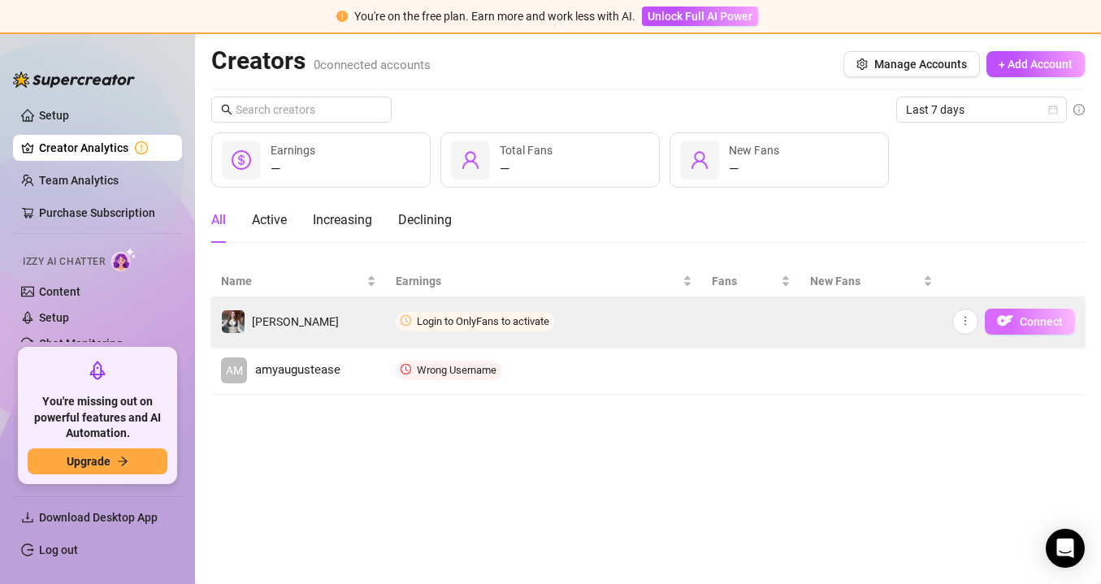
click at [1042, 316] on span "Connect" at bounding box center [1041, 321] width 43 height 13
click at [964, 326] on icon "more" at bounding box center [965, 320] width 11 height 11
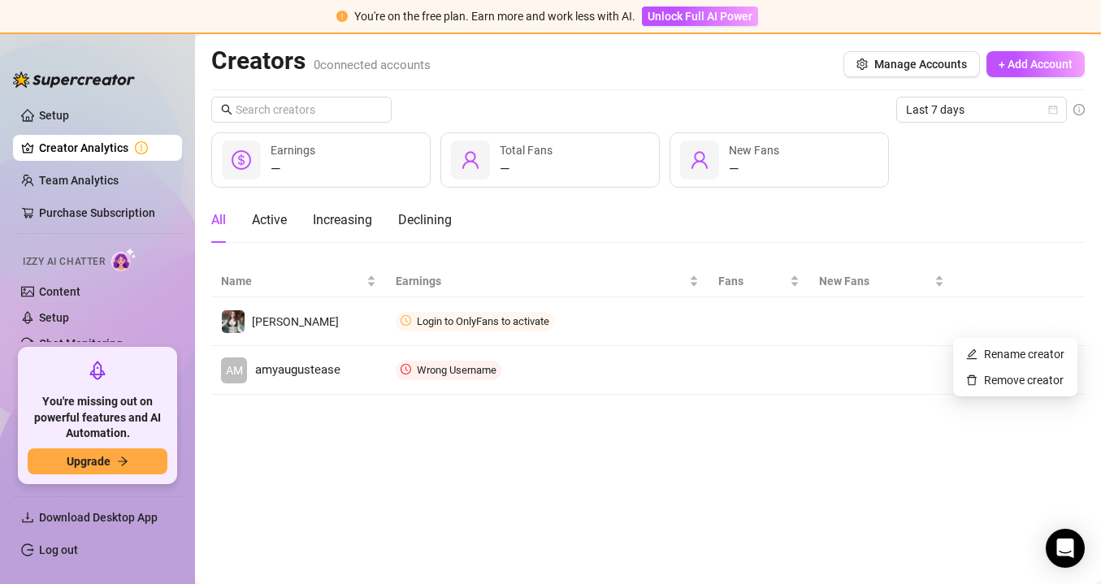
click at [986, 263] on div "Last 7 days — Earnings — Total Fans — New Fans All Active Increasing Declining …" at bounding box center [647, 246] width 873 height 298
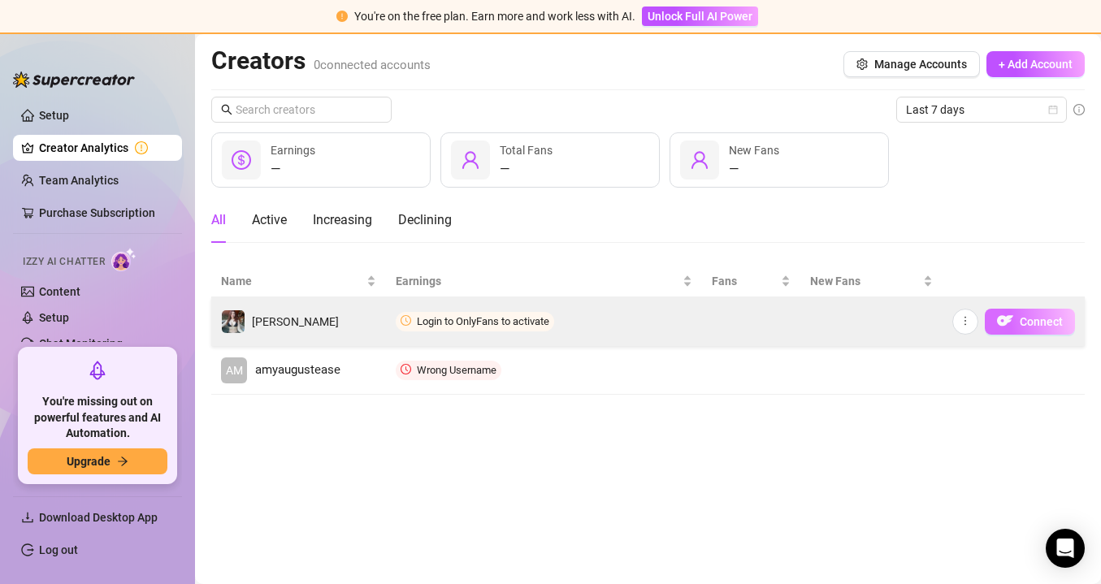
click at [1015, 326] on button "Connect" at bounding box center [1030, 322] width 90 height 26
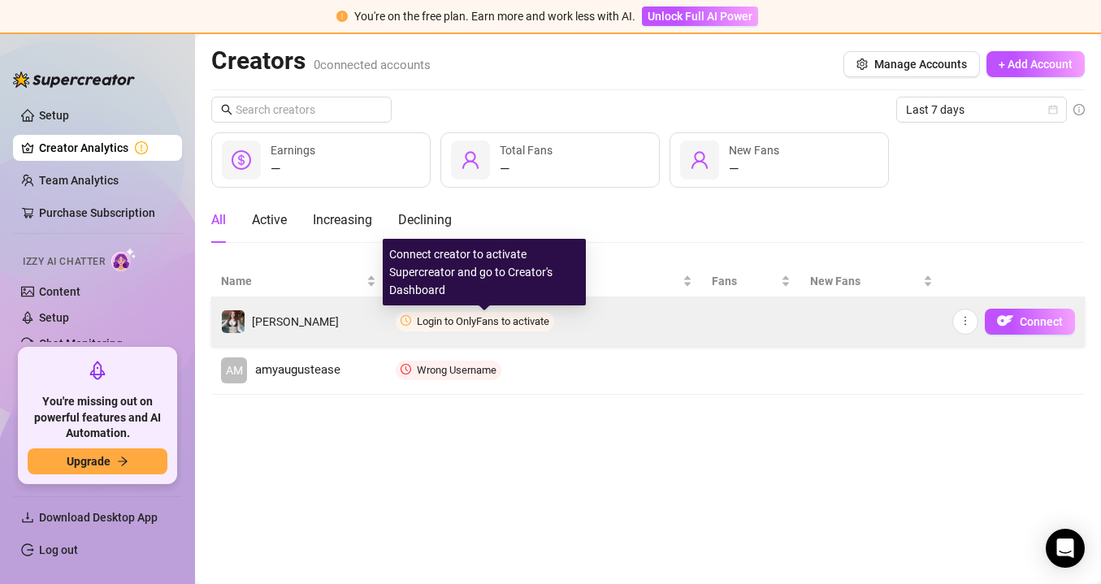
click at [476, 320] on span "Login to OnlyFans to activate" at bounding box center [483, 321] width 132 height 12
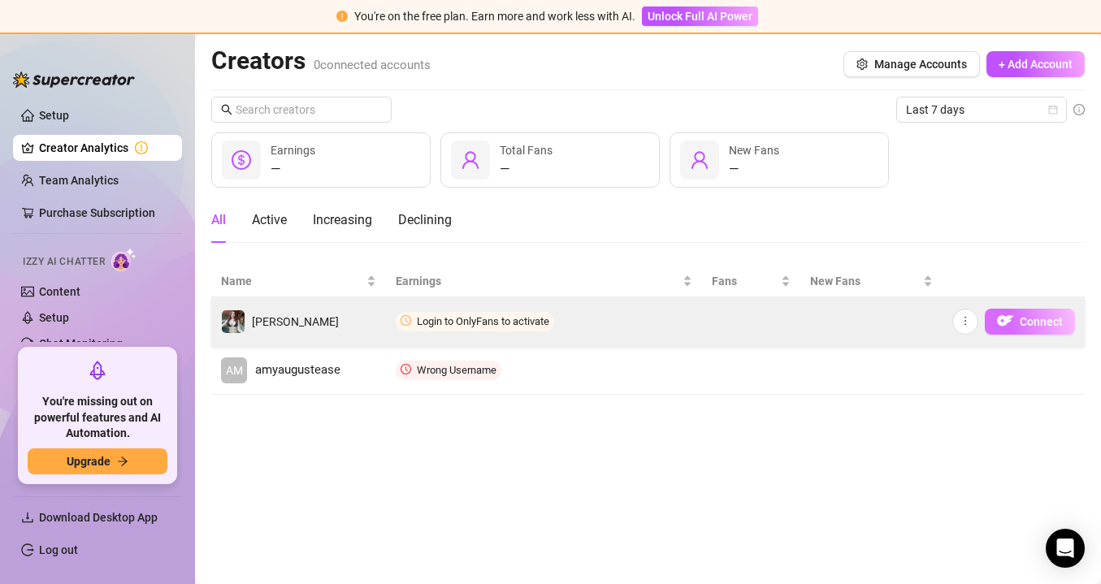
click at [995, 316] on button "Connect" at bounding box center [1030, 322] width 90 height 26
click at [707, 318] on td at bounding box center [751, 321] width 99 height 49
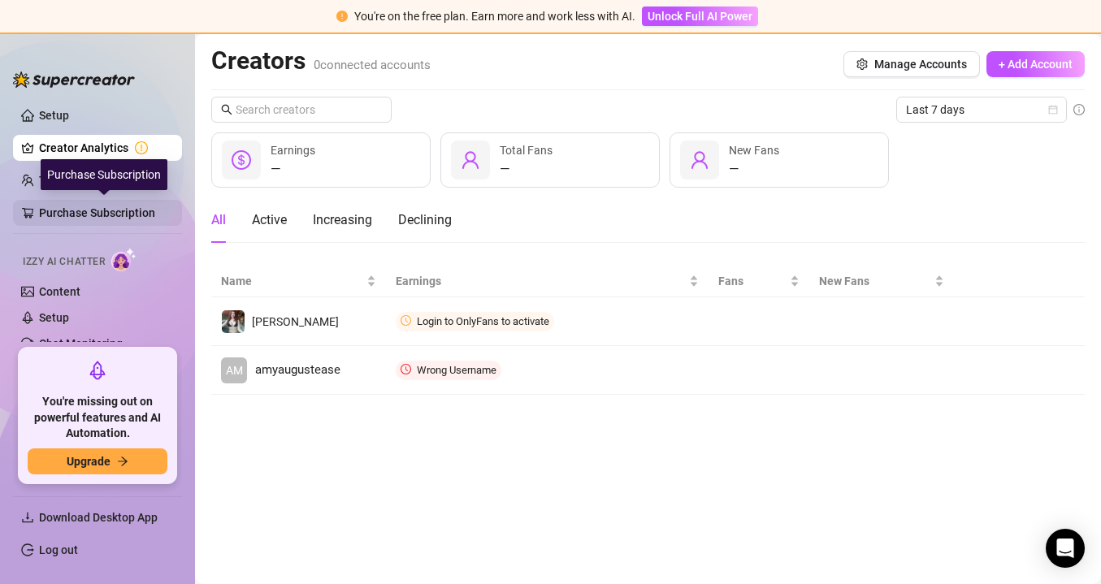
click at [97, 210] on link "Purchase Subscription" at bounding box center [104, 213] width 130 height 26
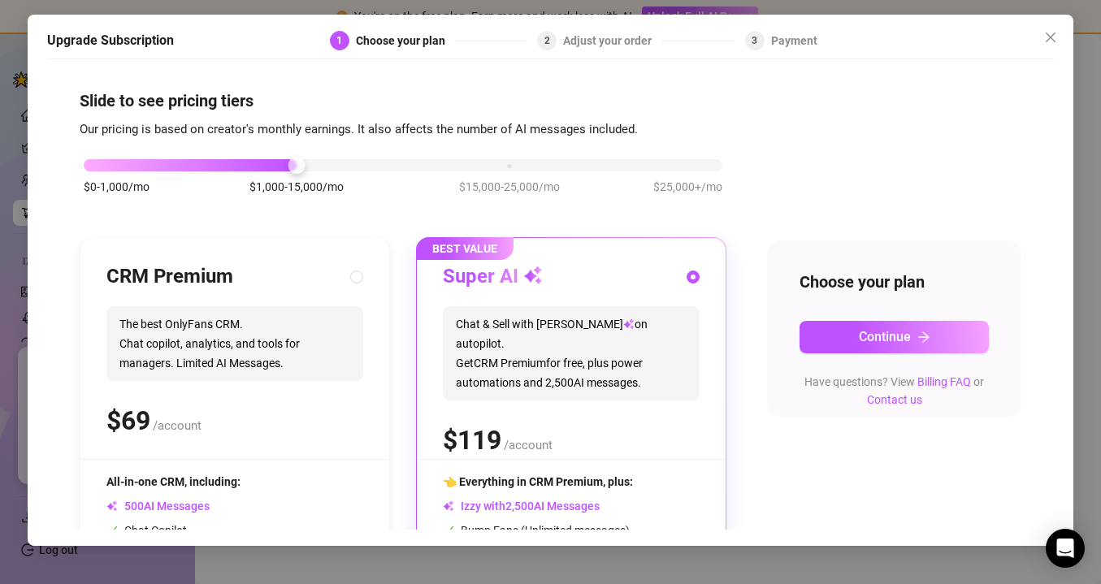
click at [576, 383] on div "Super AI Chat & Sell with Izzy on autopilot. Get CRM Premium for free, plus pow…" at bounding box center [571, 361] width 257 height 195
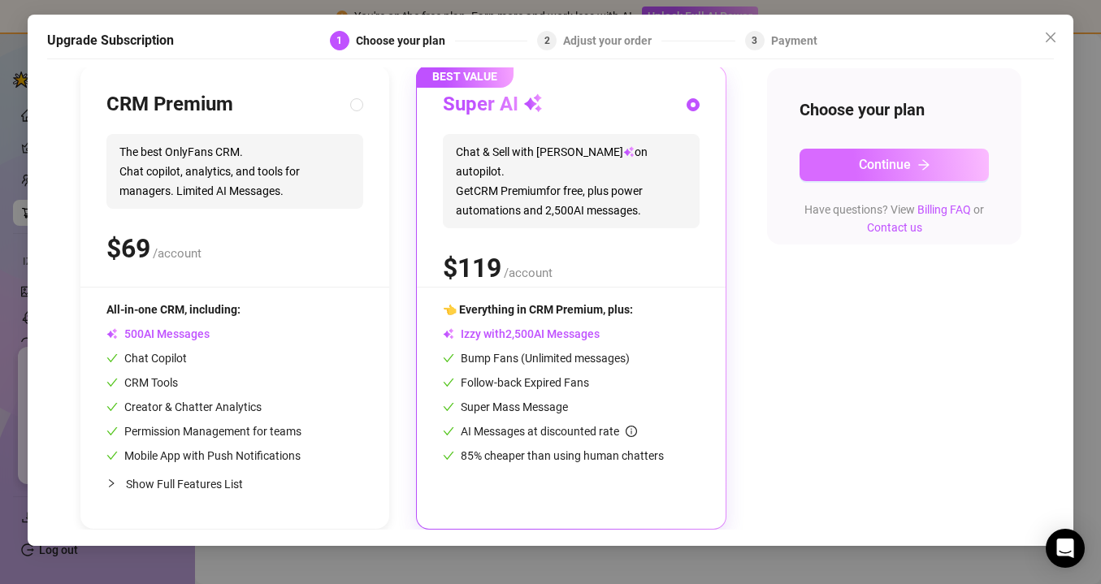
click at [841, 169] on button "Continue" at bounding box center [893, 165] width 189 height 32
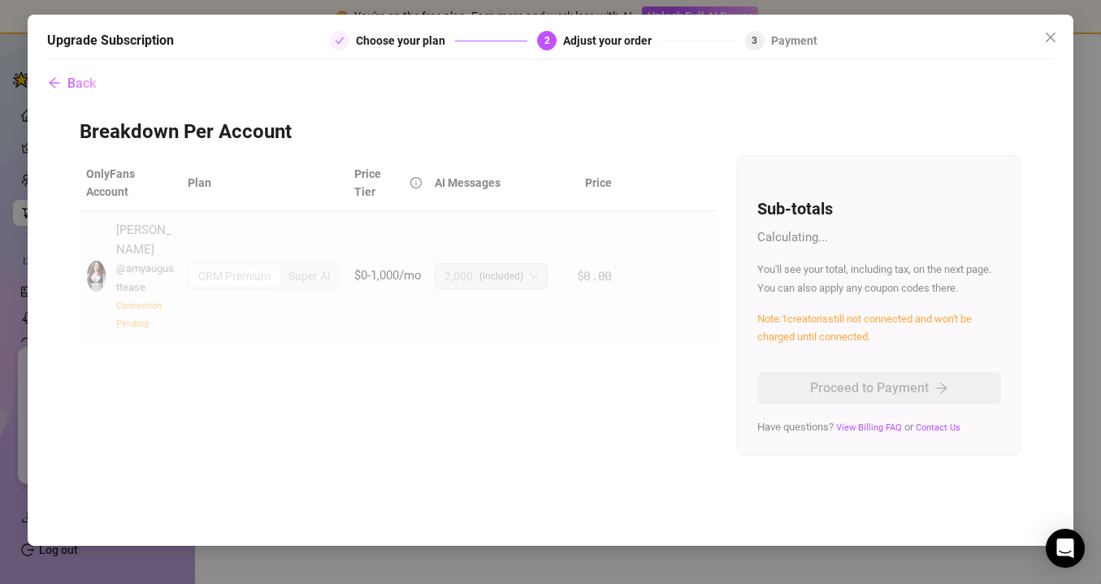
scroll to position [0, 0]
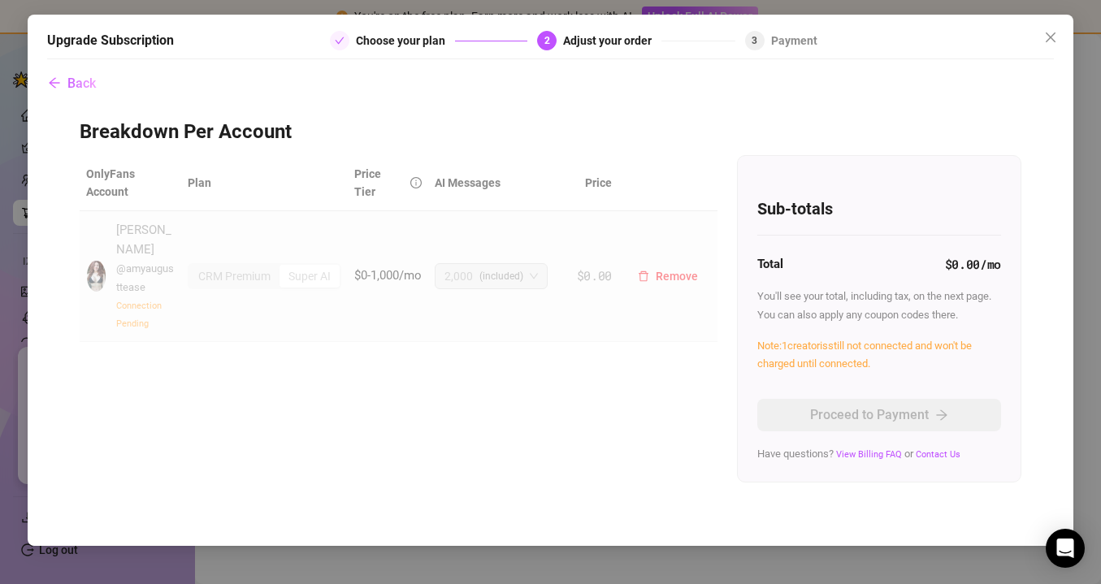
click at [458, 298] on td "2,000 (included)" at bounding box center [498, 276] width 140 height 131
click at [660, 270] on span "Remove" at bounding box center [677, 276] width 42 height 13
click at [749, 211] on div "Are you sure you want to delete this account? Cancel OK" at bounding box center [668, 212] width 246 height 44
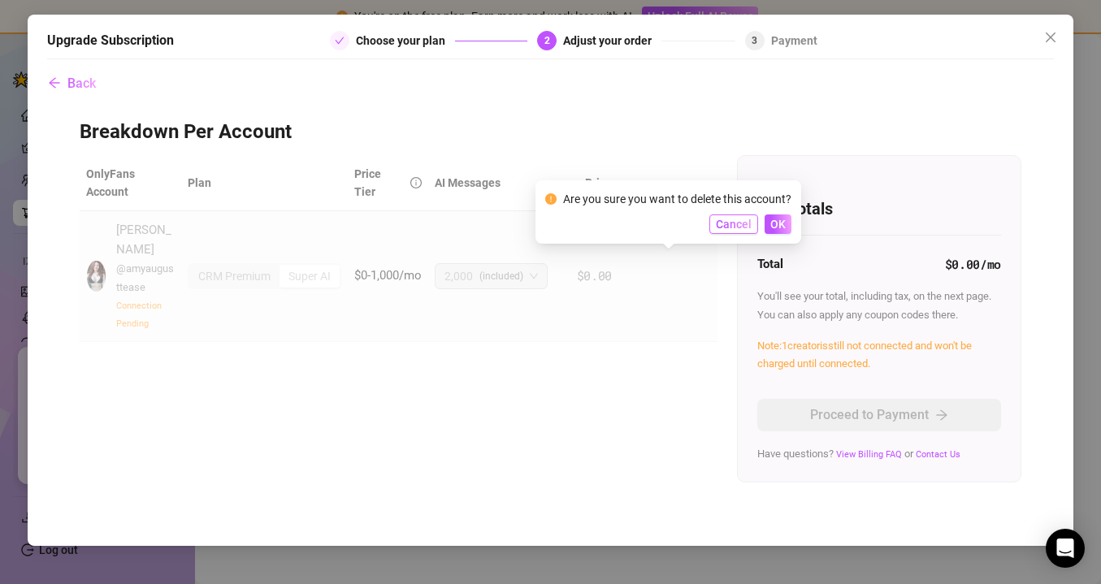
click at [741, 219] on span "Cancel" at bounding box center [734, 224] width 36 height 13
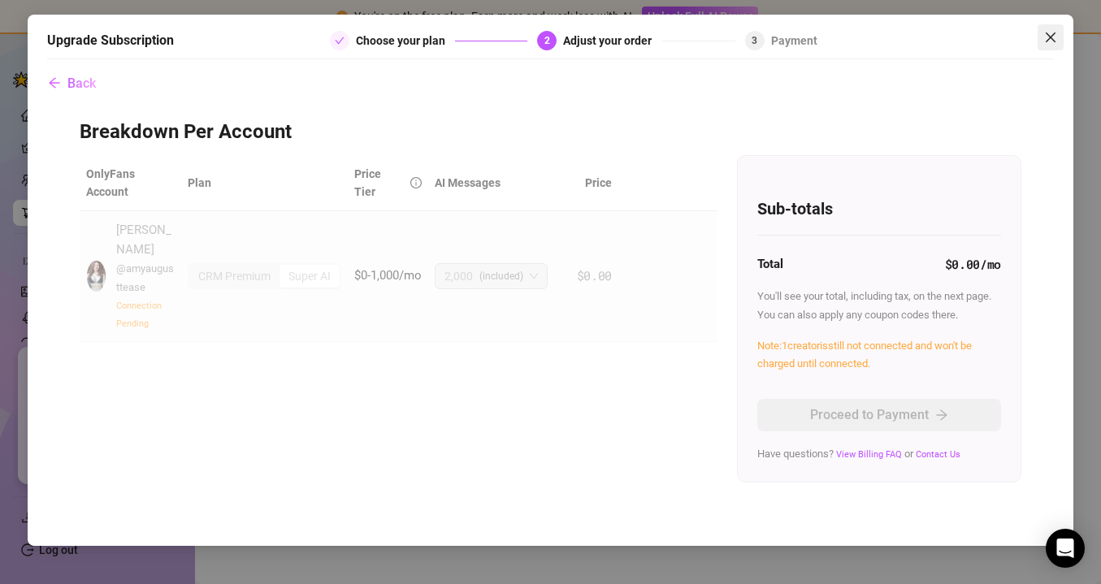
click at [1044, 36] on icon "close" at bounding box center [1050, 37] width 13 height 13
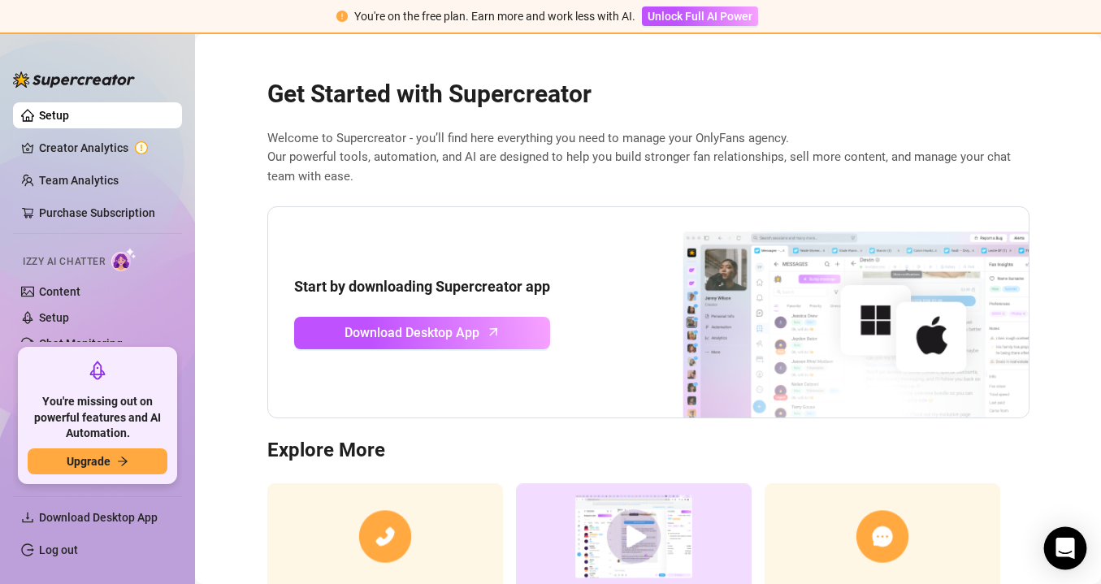
click at [1055, 556] on div "Open Intercom Messenger" at bounding box center [1065, 548] width 43 height 43
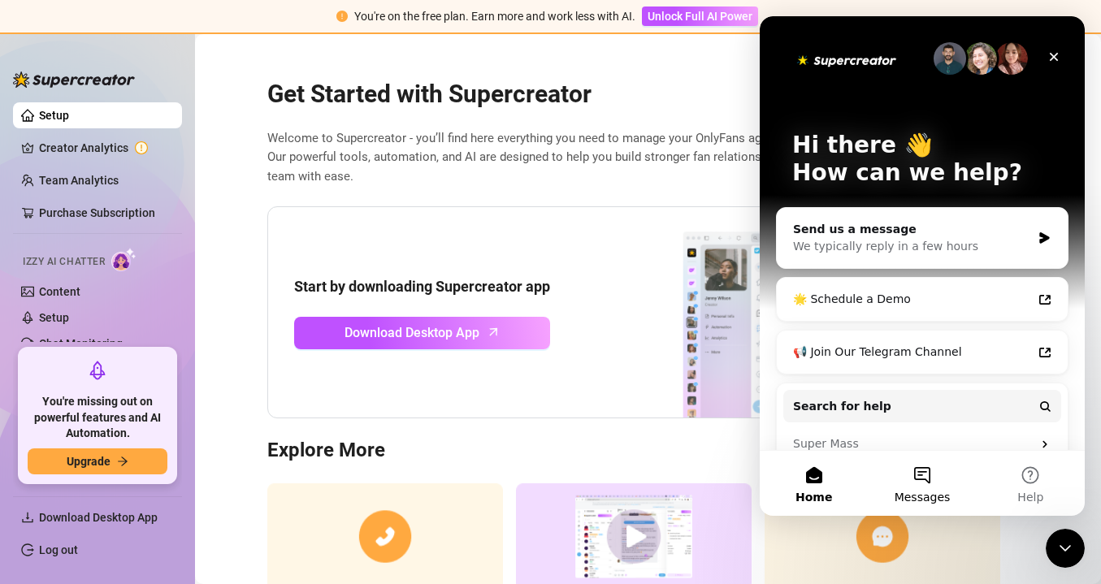
click at [912, 496] on span "Messages" at bounding box center [923, 497] width 56 height 11
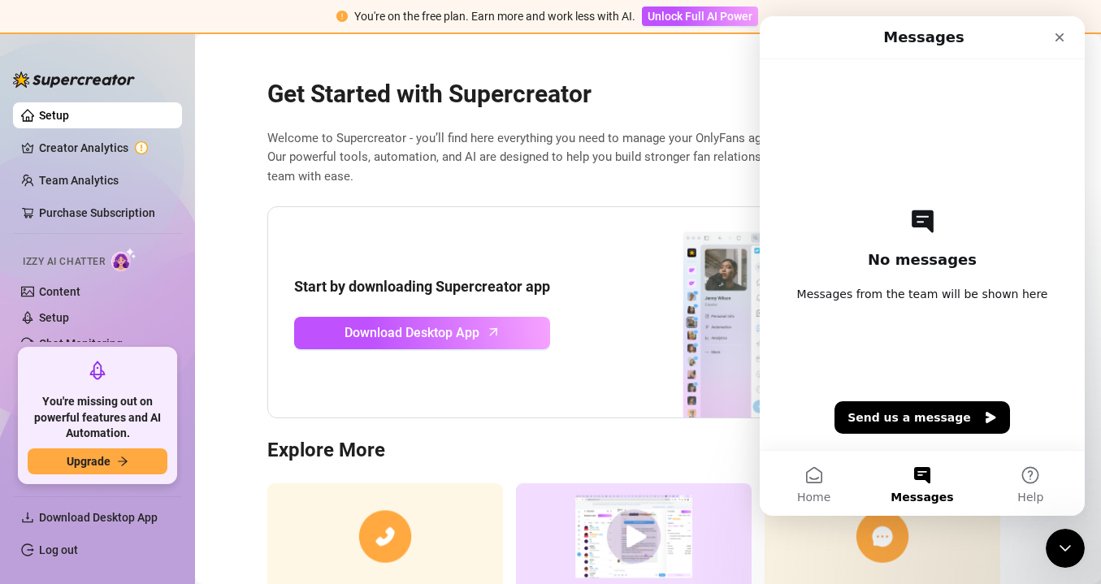
click at [630, 174] on span "Welcome to Supercreator - you’ll find here everything you need to manage your O…" at bounding box center [648, 158] width 762 height 58
click at [1062, 29] on div "Close" at bounding box center [1059, 37] width 29 height 29
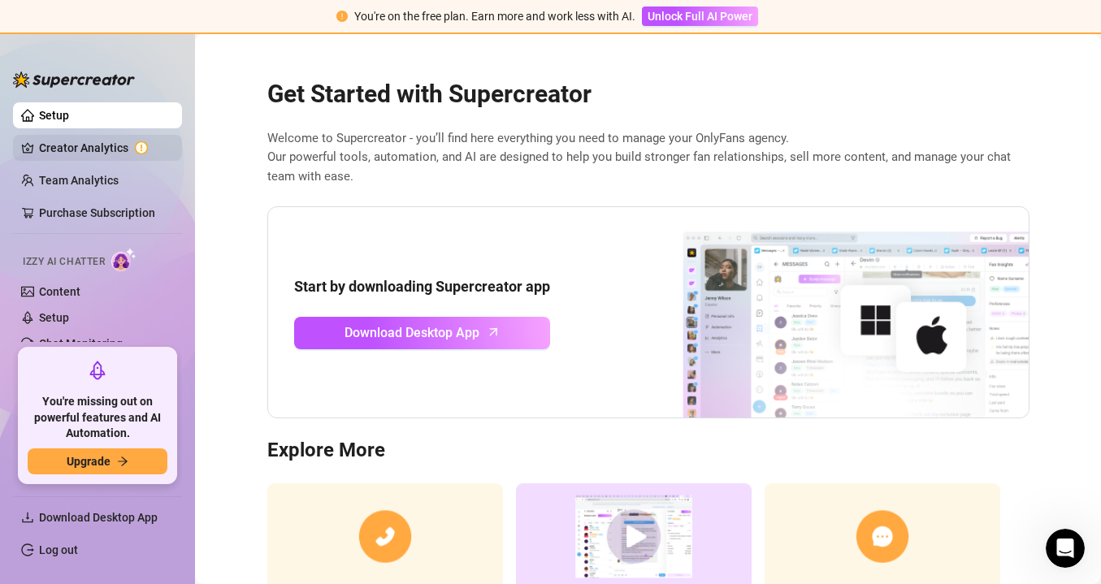
click at [116, 142] on link "Creator Analytics" at bounding box center [104, 148] width 130 height 26
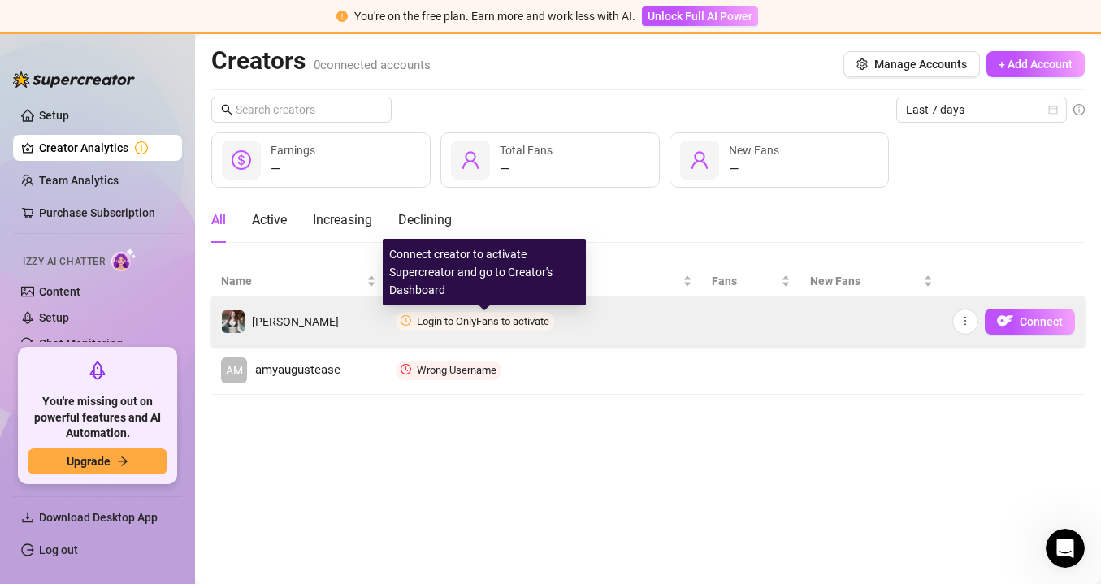
click at [535, 324] on span "Login to OnlyFans to activate" at bounding box center [483, 321] width 132 height 12
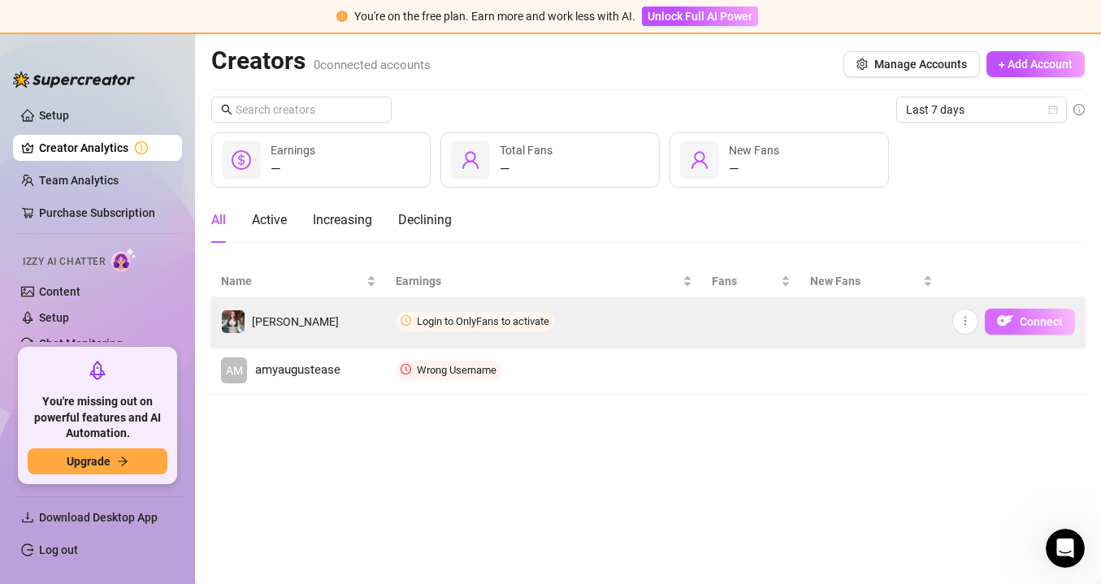
click at [1016, 318] on button "Connect" at bounding box center [1030, 322] width 90 height 26
click at [963, 321] on icon "more" at bounding box center [965, 320] width 11 height 11
click at [1020, 323] on button "Connect" at bounding box center [1030, 322] width 90 height 26
click at [1020, 325] on span "Connect" at bounding box center [1041, 321] width 43 height 13
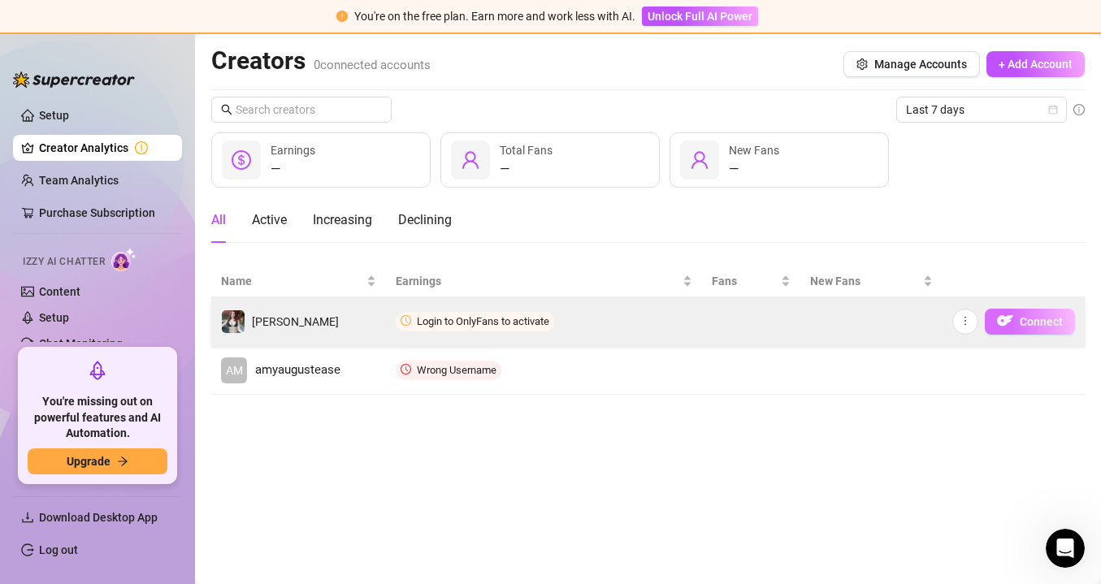
click at [1020, 325] on span "Connect" at bounding box center [1041, 321] width 43 height 13
click at [1028, 325] on span "Connect" at bounding box center [1041, 321] width 43 height 13
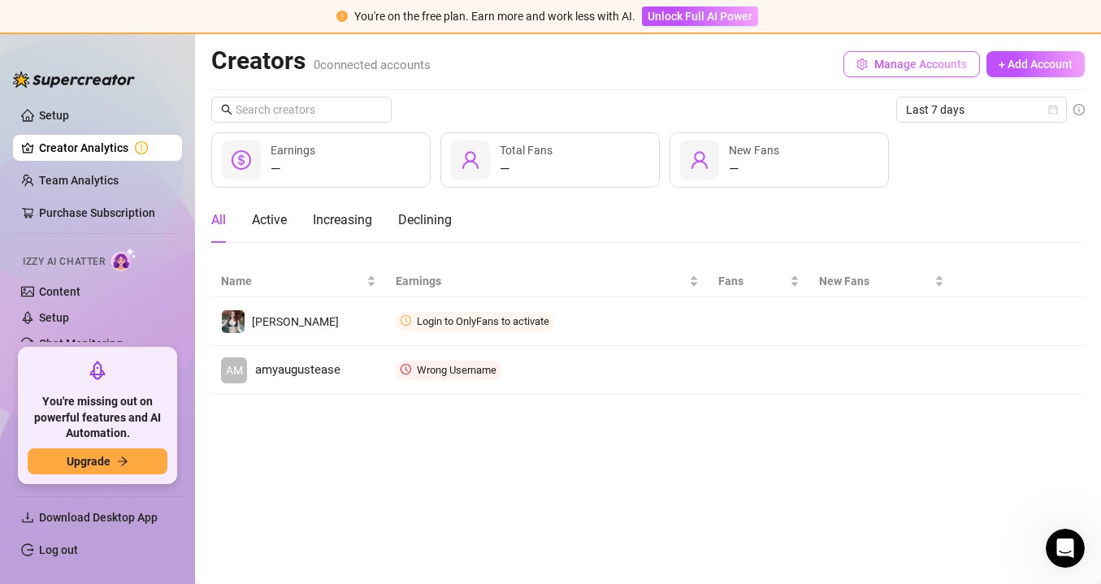
click at [939, 67] on span "Manage Accounts" at bounding box center [920, 64] width 93 height 13
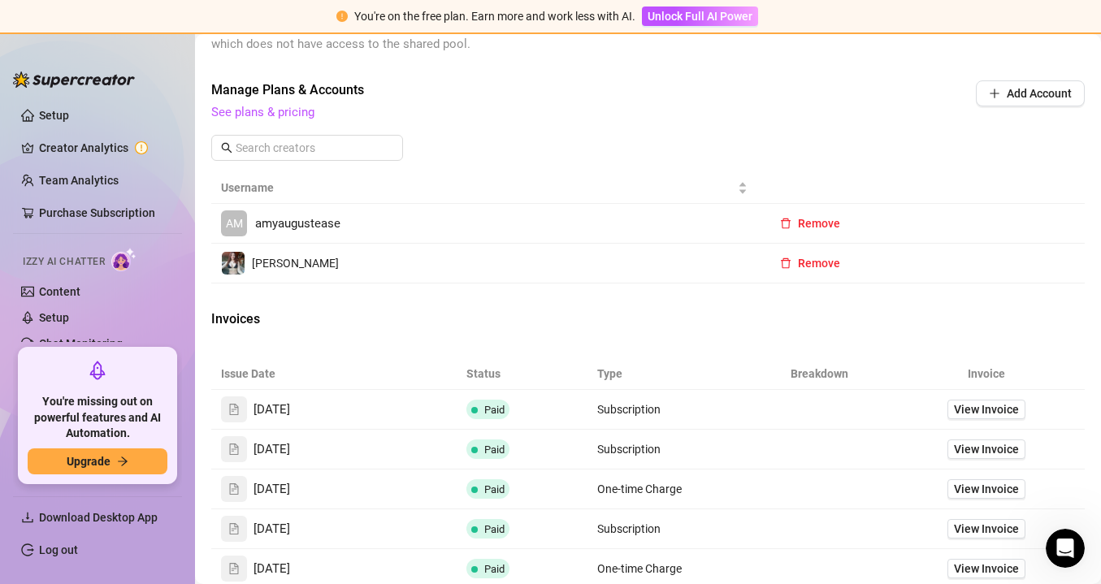
scroll to position [539, 0]
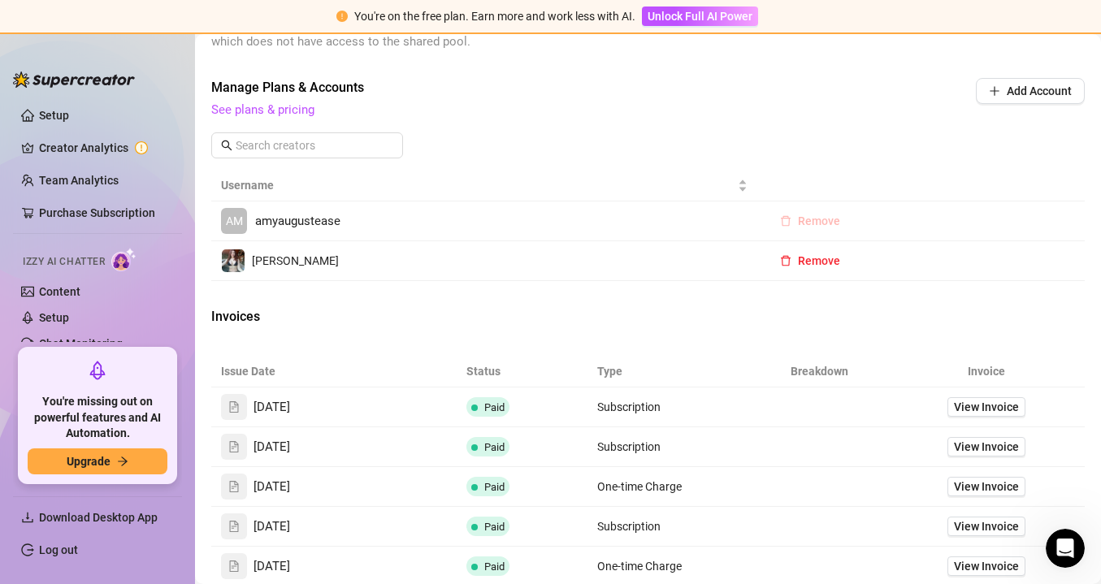
click at [815, 232] on button "Remove" at bounding box center [810, 221] width 86 height 26
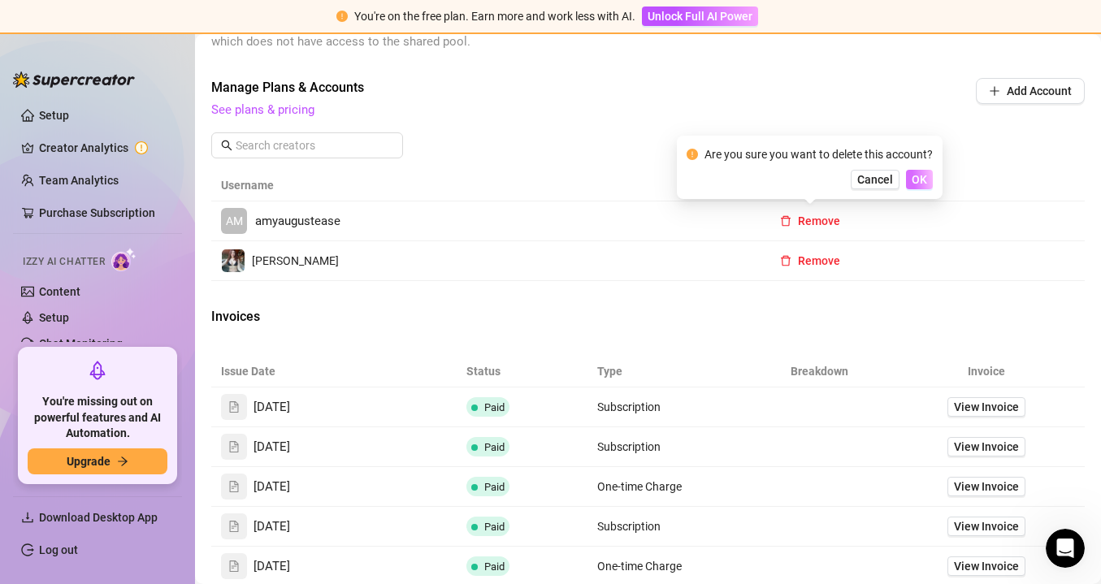
click at [923, 174] on span "OK" at bounding box center [919, 179] width 15 height 13
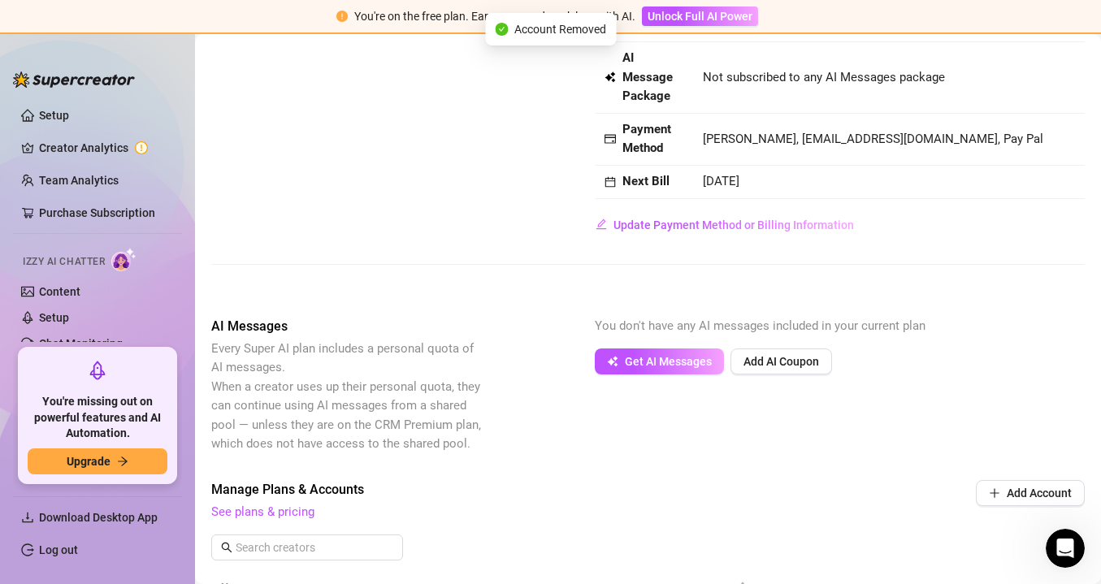
scroll to position [0, 0]
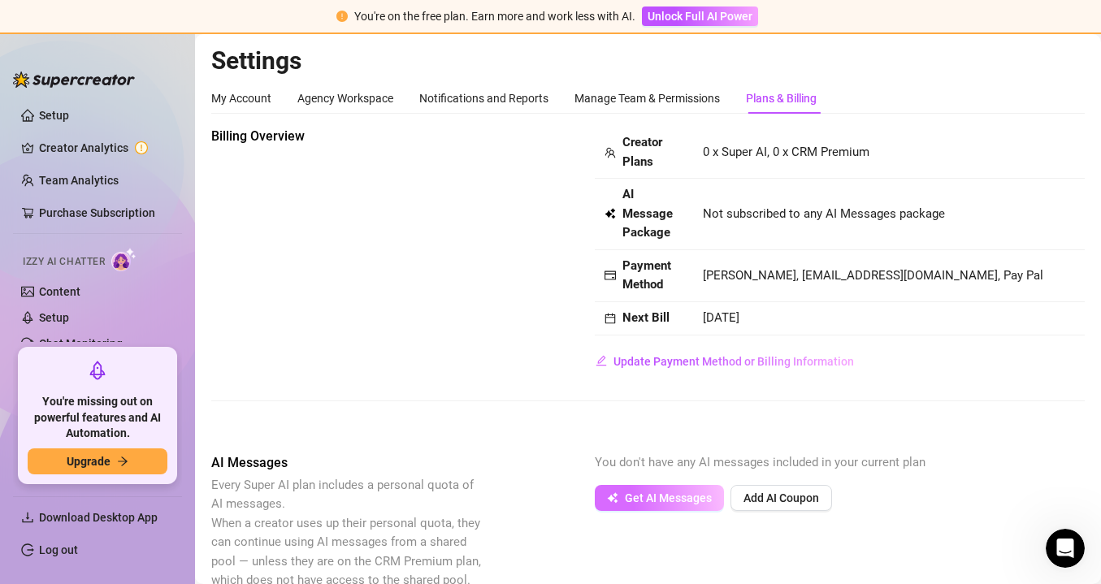
click at [643, 501] on span "Get AI Messages" at bounding box center [668, 498] width 87 height 13
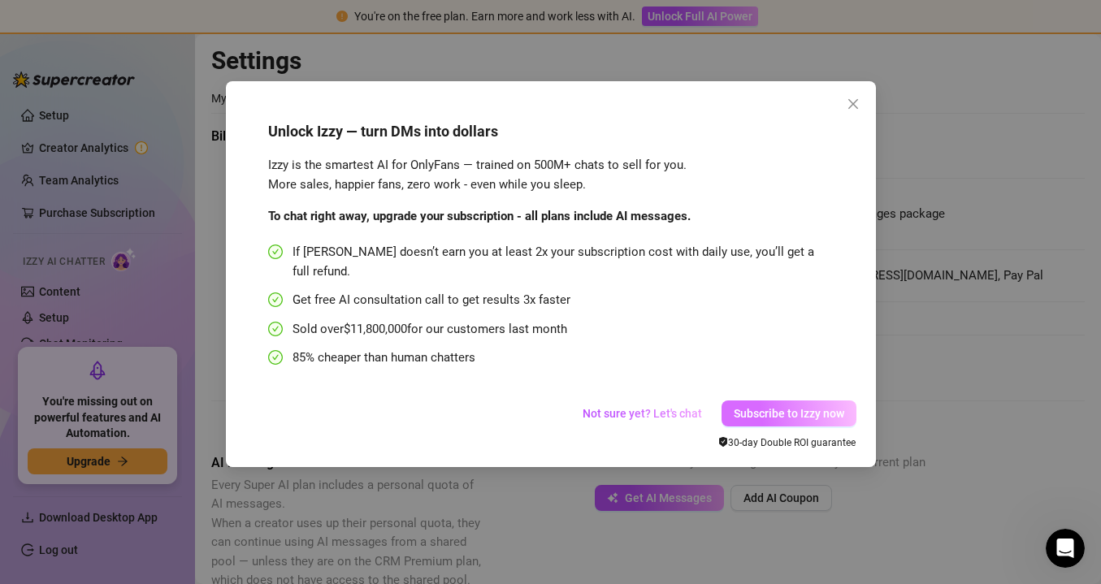
click at [788, 407] on span "Subscribe to Izzy now" at bounding box center [789, 413] width 110 height 13
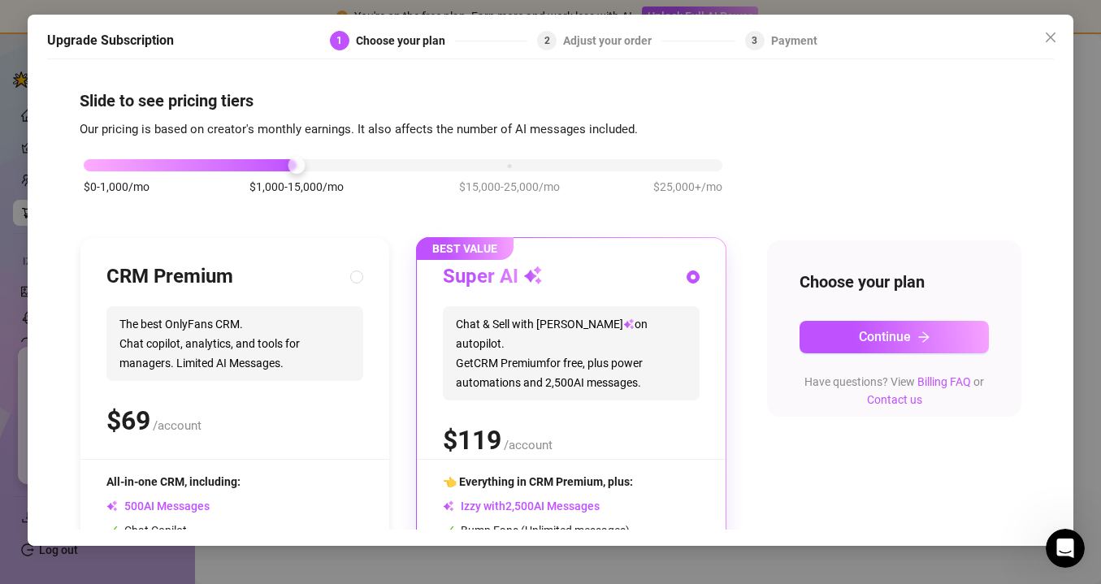
click at [674, 379] on span "Chat & Sell with Izzy on autopilot. Get CRM Premium for free, plus power automa…" at bounding box center [571, 353] width 257 height 94
click at [887, 340] on span "Continue" at bounding box center [885, 336] width 52 height 15
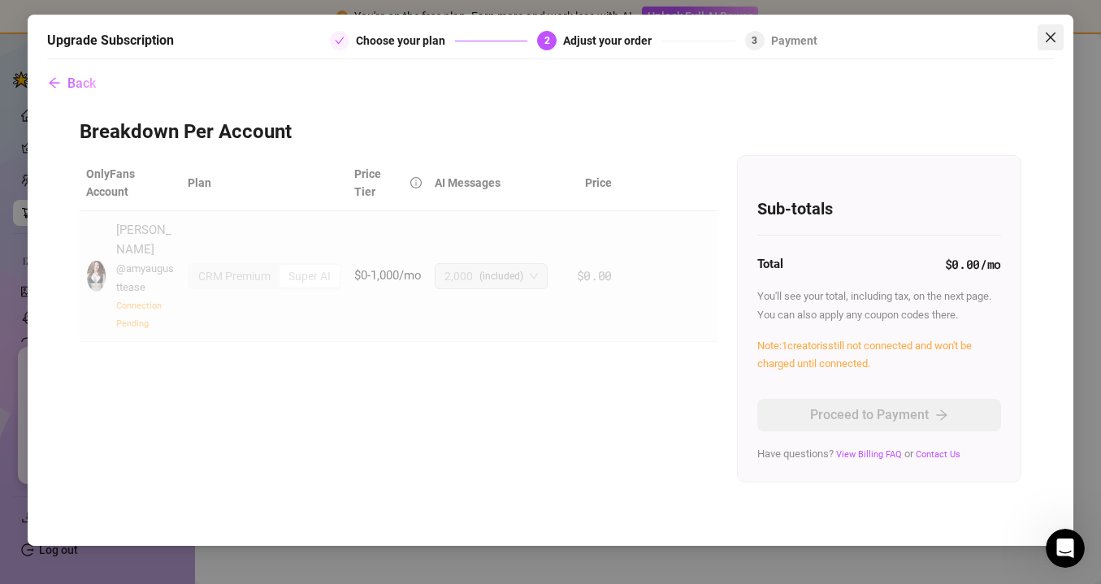
click at [1062, 28] on button "Close" at bounding box center [1051, 37] width 26 height 26
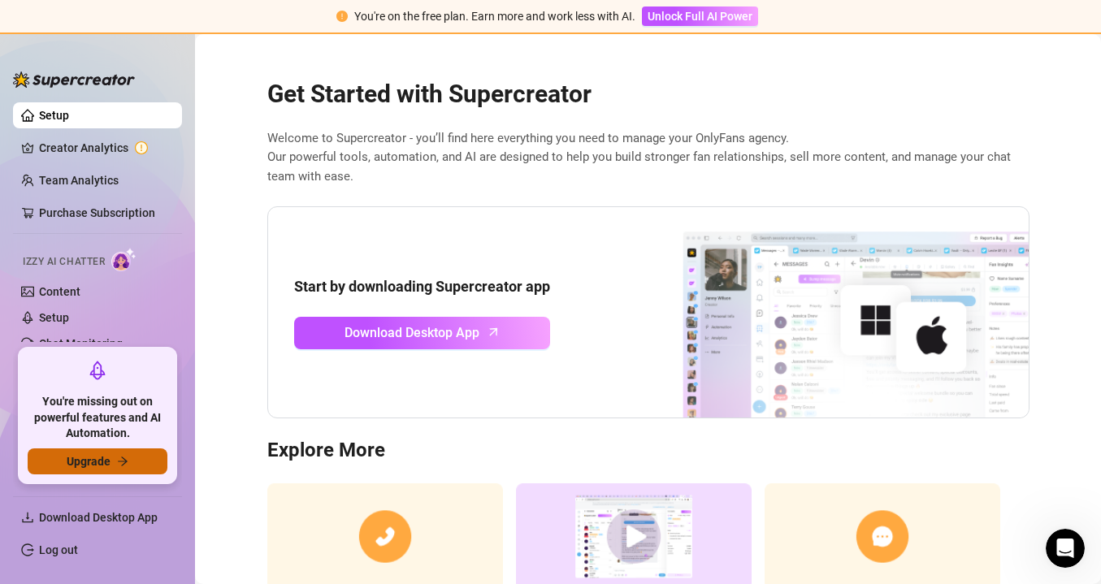
click at [110, 470] on button "Upgrade" at bounding box center [98, 461] width 140 height 26
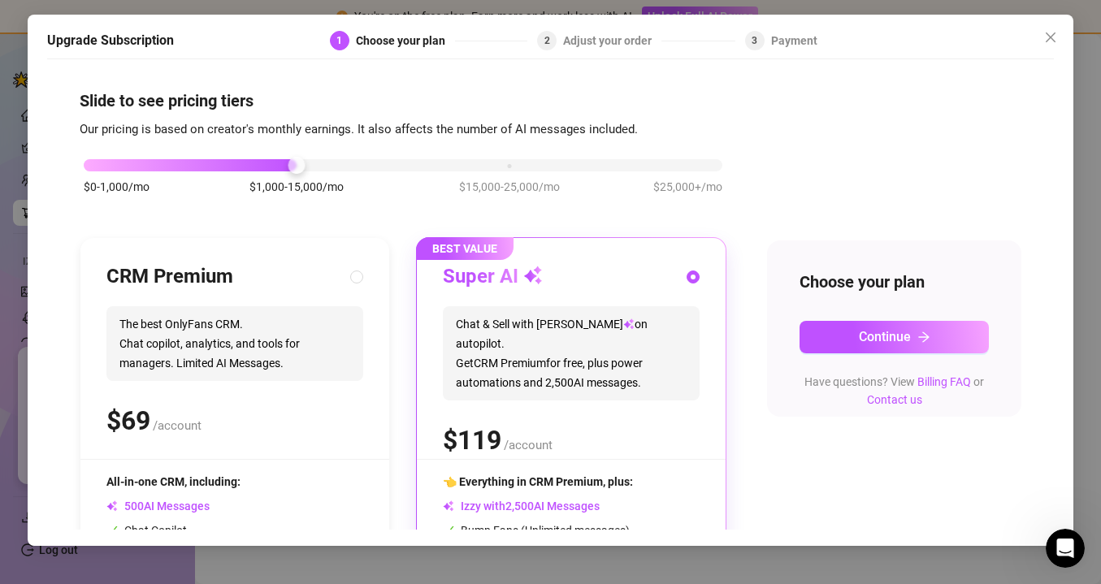
click at [522, 355] on span "Chat & Sell with Izzy on autopilot. Get CRM Premium for free, plus power automa…" at bounding box center [571, 353] width 257 height 94
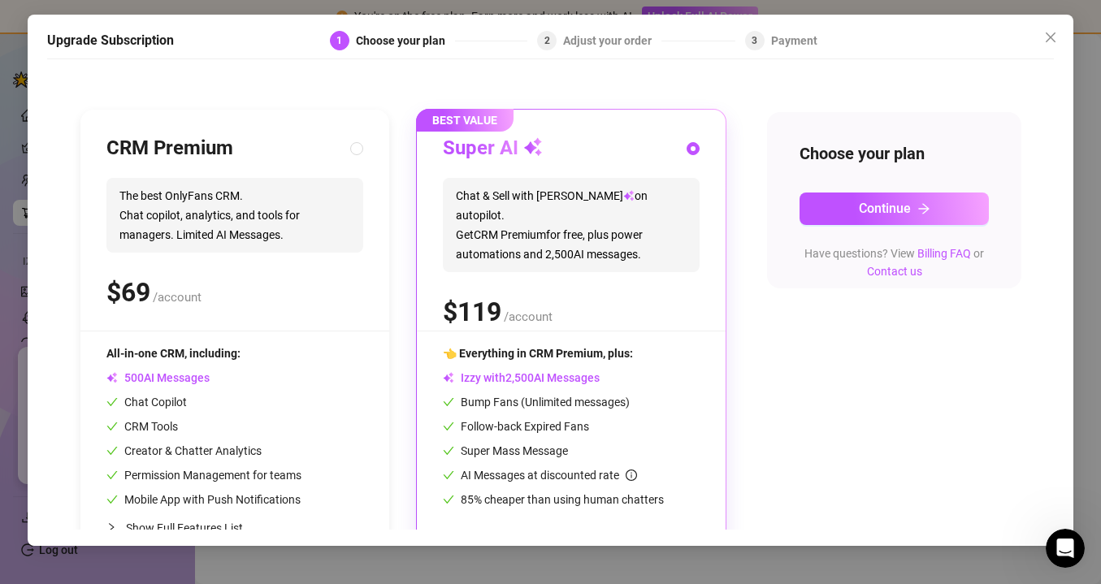
scroll to position [172, 0]
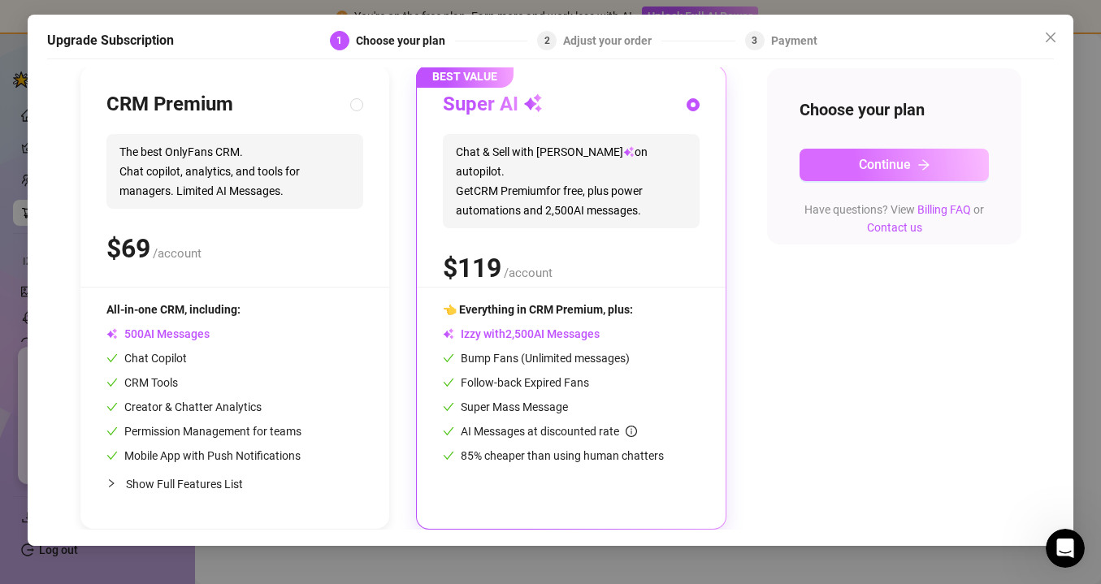
click at [891, 155] on button "Continue" at bounding box center [893, 165] width 189 height 32
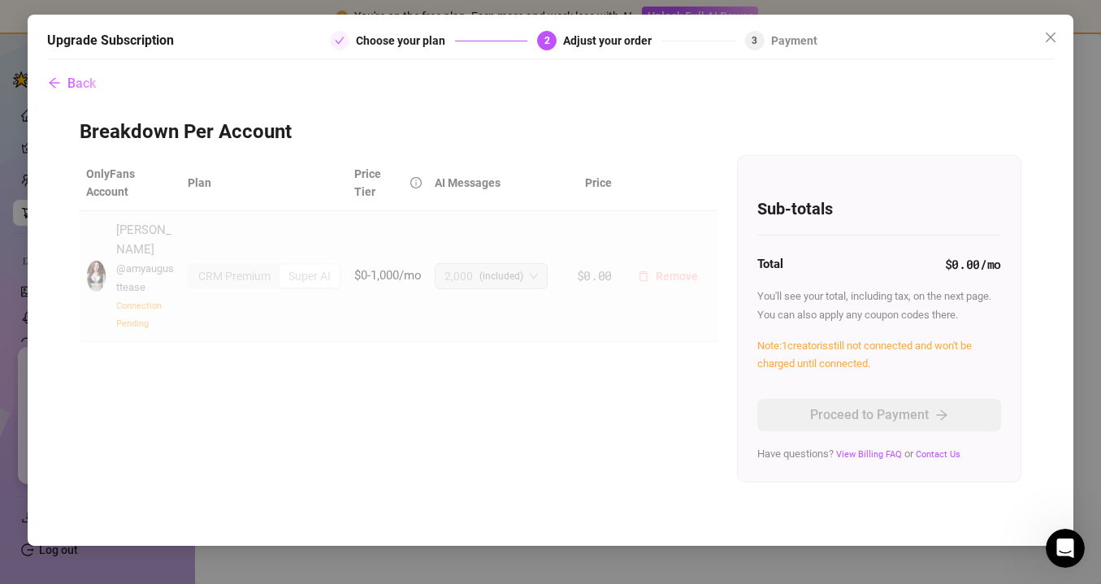
click at [658, 278] on button "Remove" at bounding box center [668, 276] width 86 height 26
click at [715, 234] on div "Are you sure you want to delete this account? Cancel OK" at bounding box center [668, 211] width 266 height 63
click at [720, 222] on span "Cancel" at bounding box center [734, 224] width 36 height 13
click at [1050, 38] on icon "close" at bounding box center [1051, 37] width 10 height 10
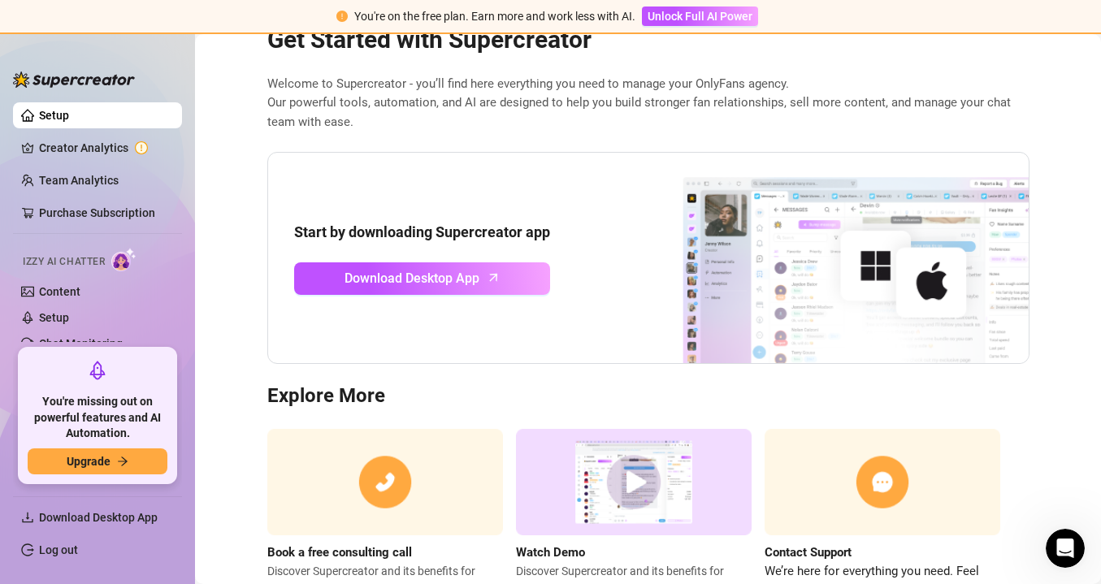
scroll to position [58, 0]
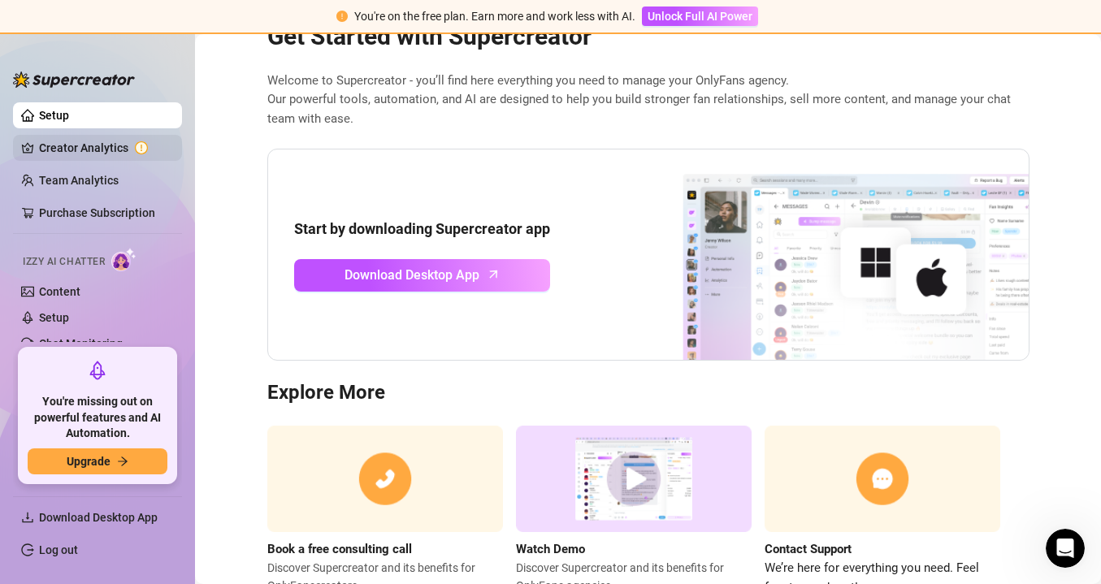
click at [138, 149] on link "Creator Analytics" at bounding box center [104, 148] width 130 height 26
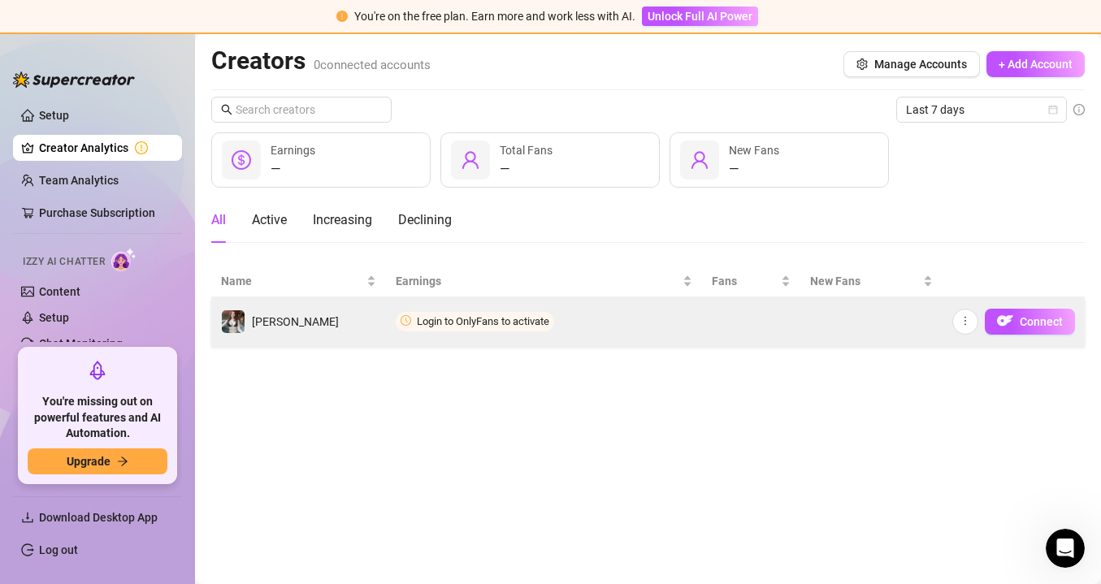
click at [327, 336] on td "[PERSON_NAME]" at bounding box center [298, 321] width 175 height 49
